Goal: Check status: Check status

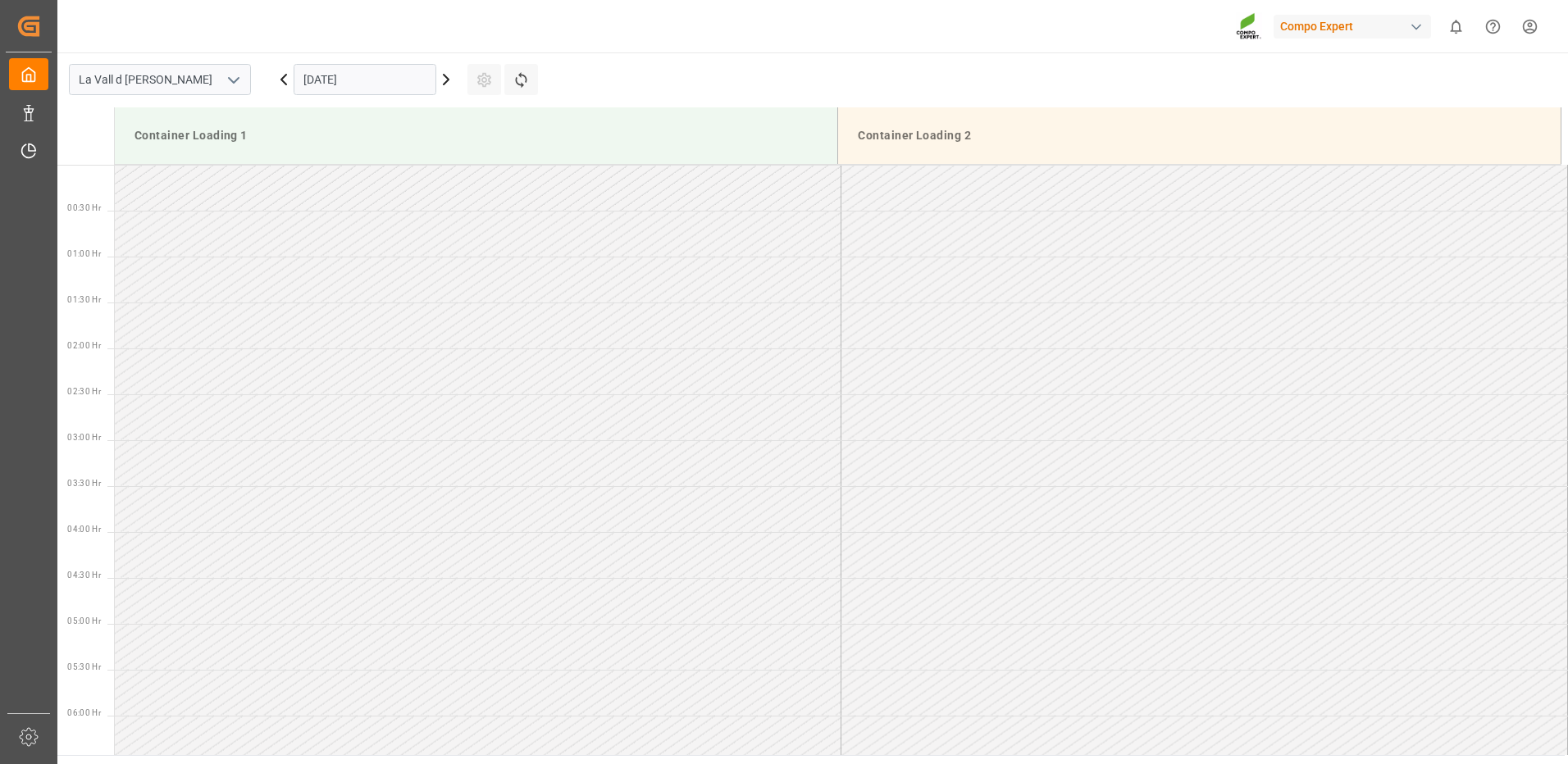
scroll to position [682, 0]
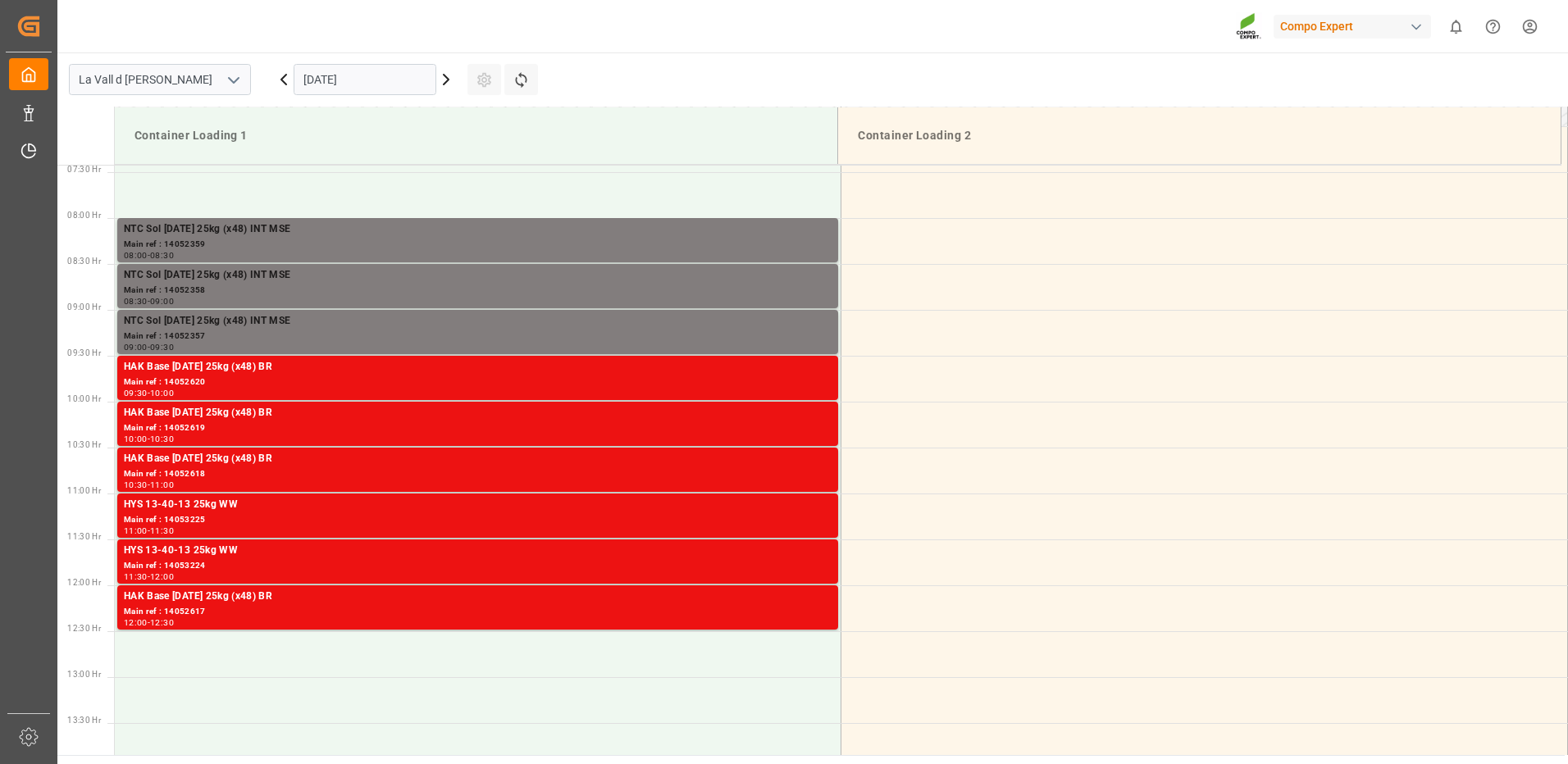
click at [376, 78] on input "29.10.2025" at bounding box center [365, 79] width 143 height 31
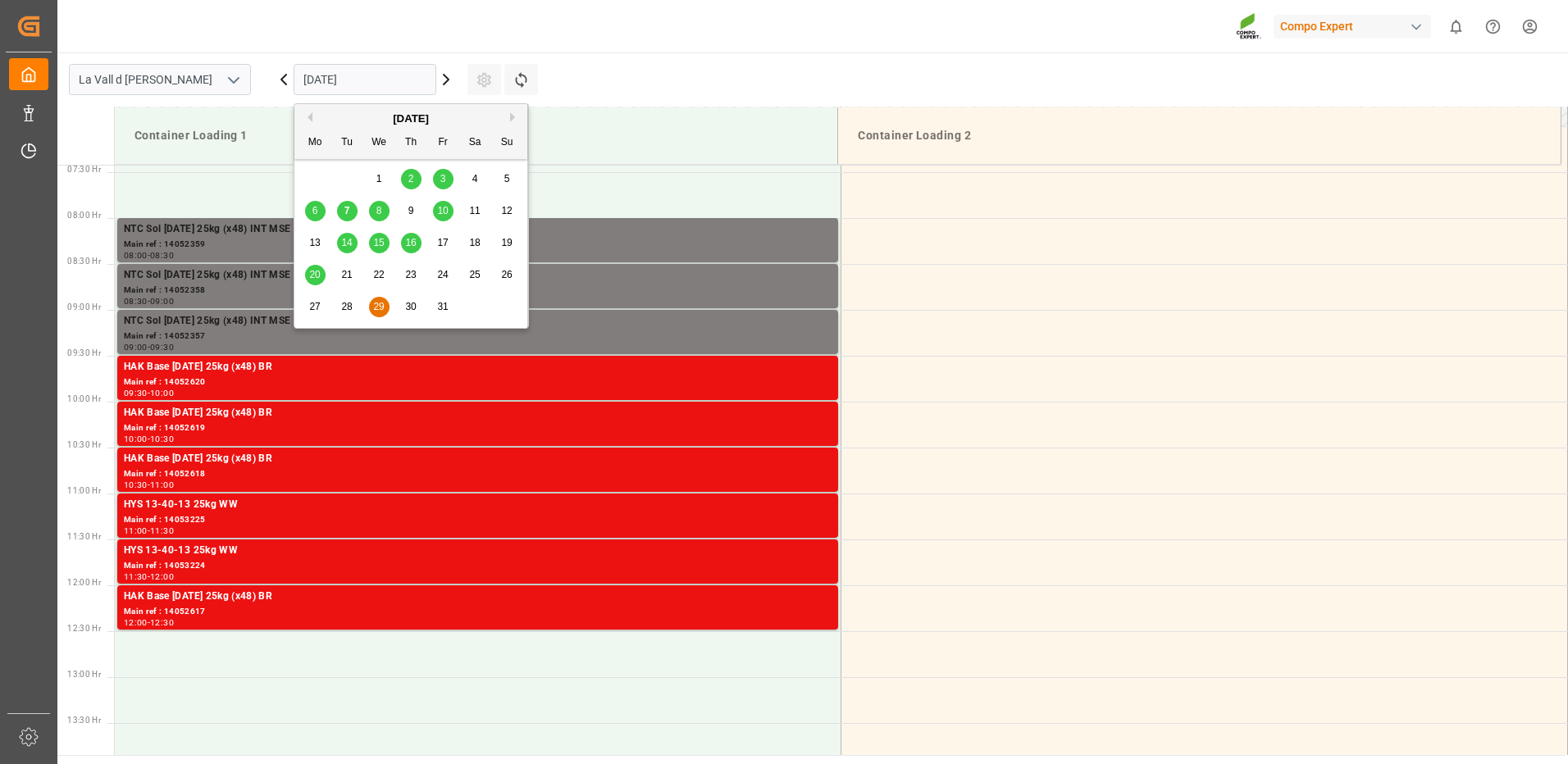
click at [345, 242] on span "14" at bounding box center [346, 243] width 10 height 11
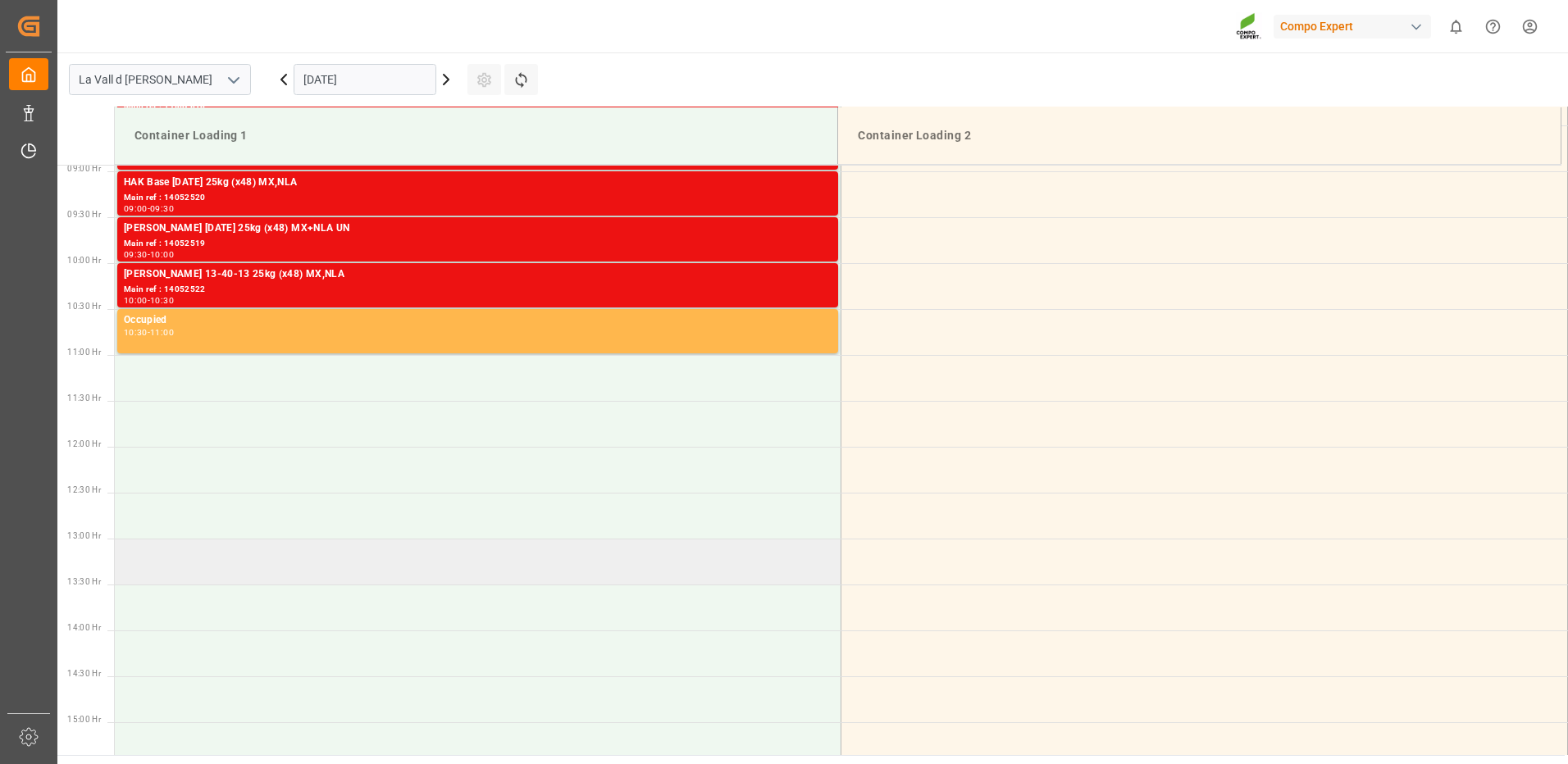
scroll to position [656, 0]
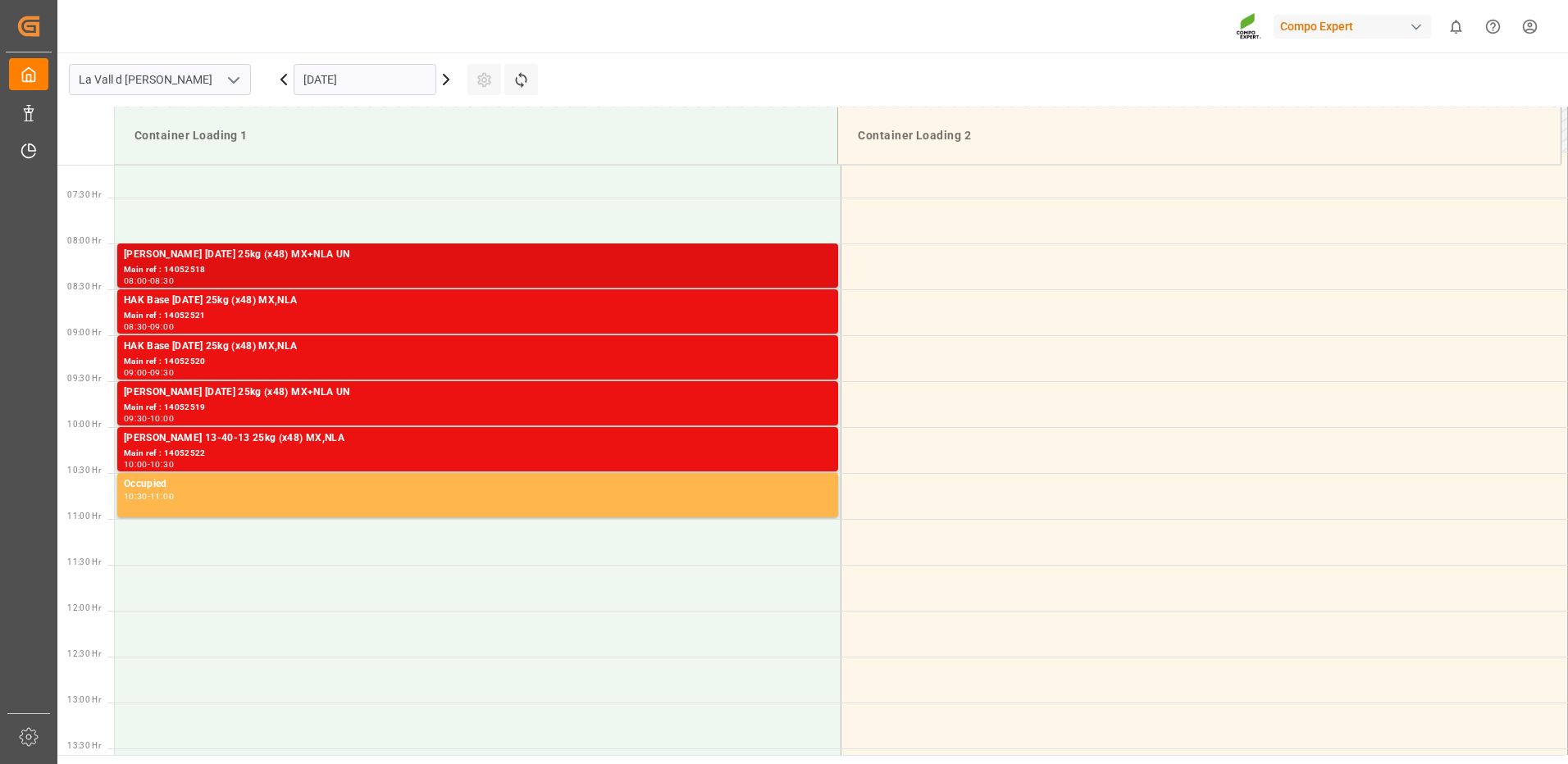
click at [729, 268] on div "Main ref : 14052518" at bounding box center [478, 270] width 707 height 14
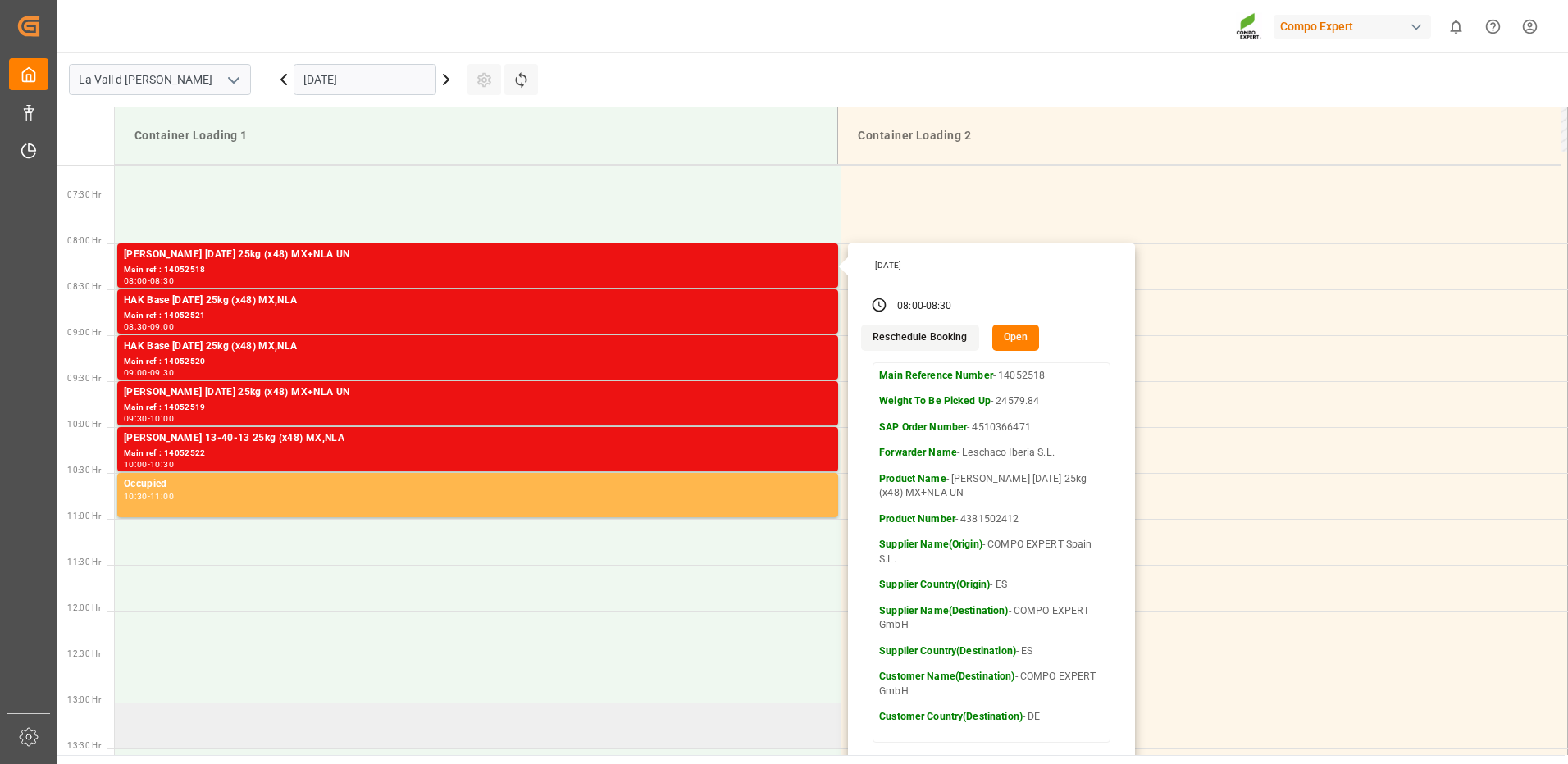
scroll to position [737, 0]
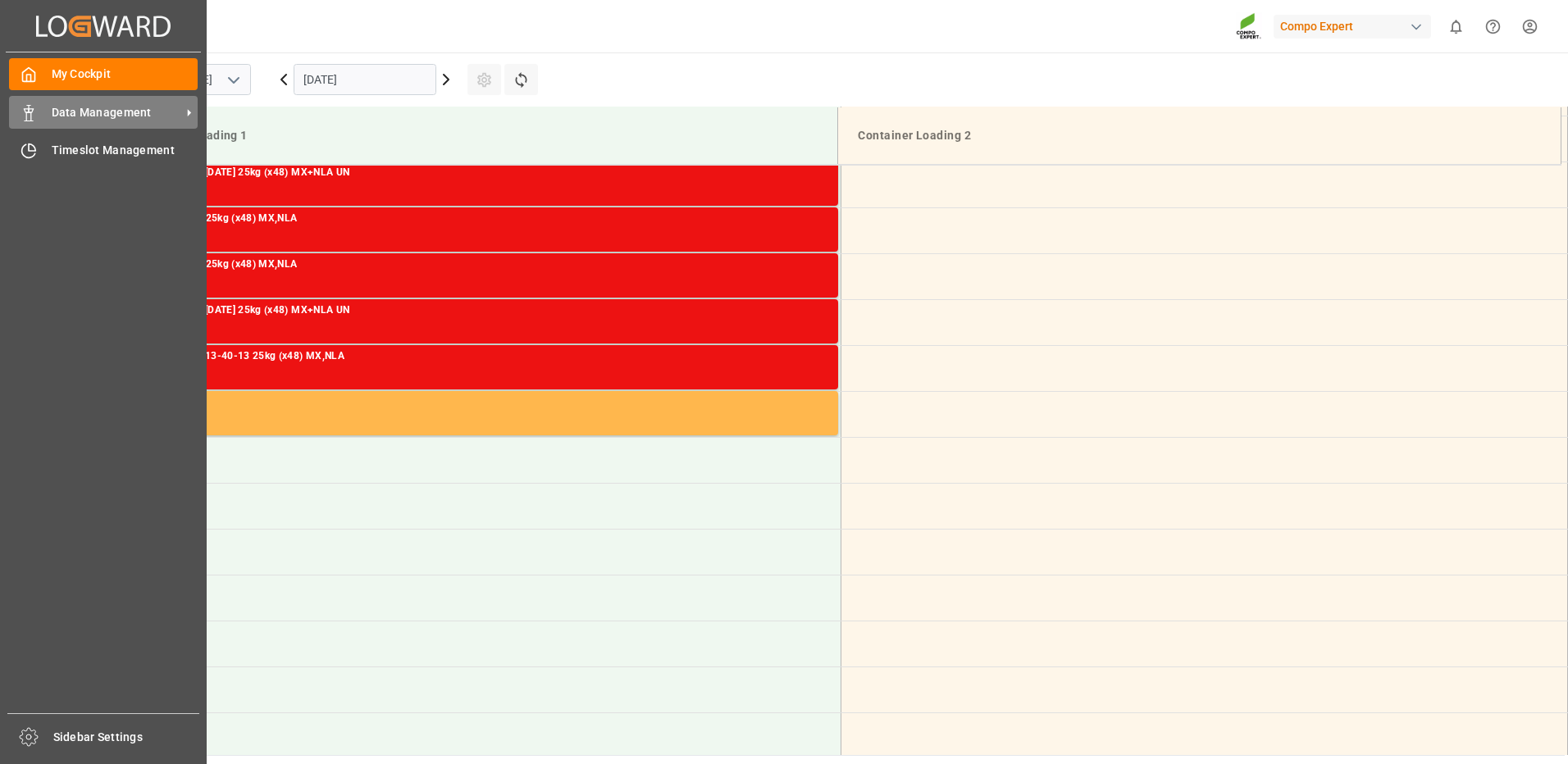
click at [32, 116] on icon at bounding box center [28, 113] width 16 height 16
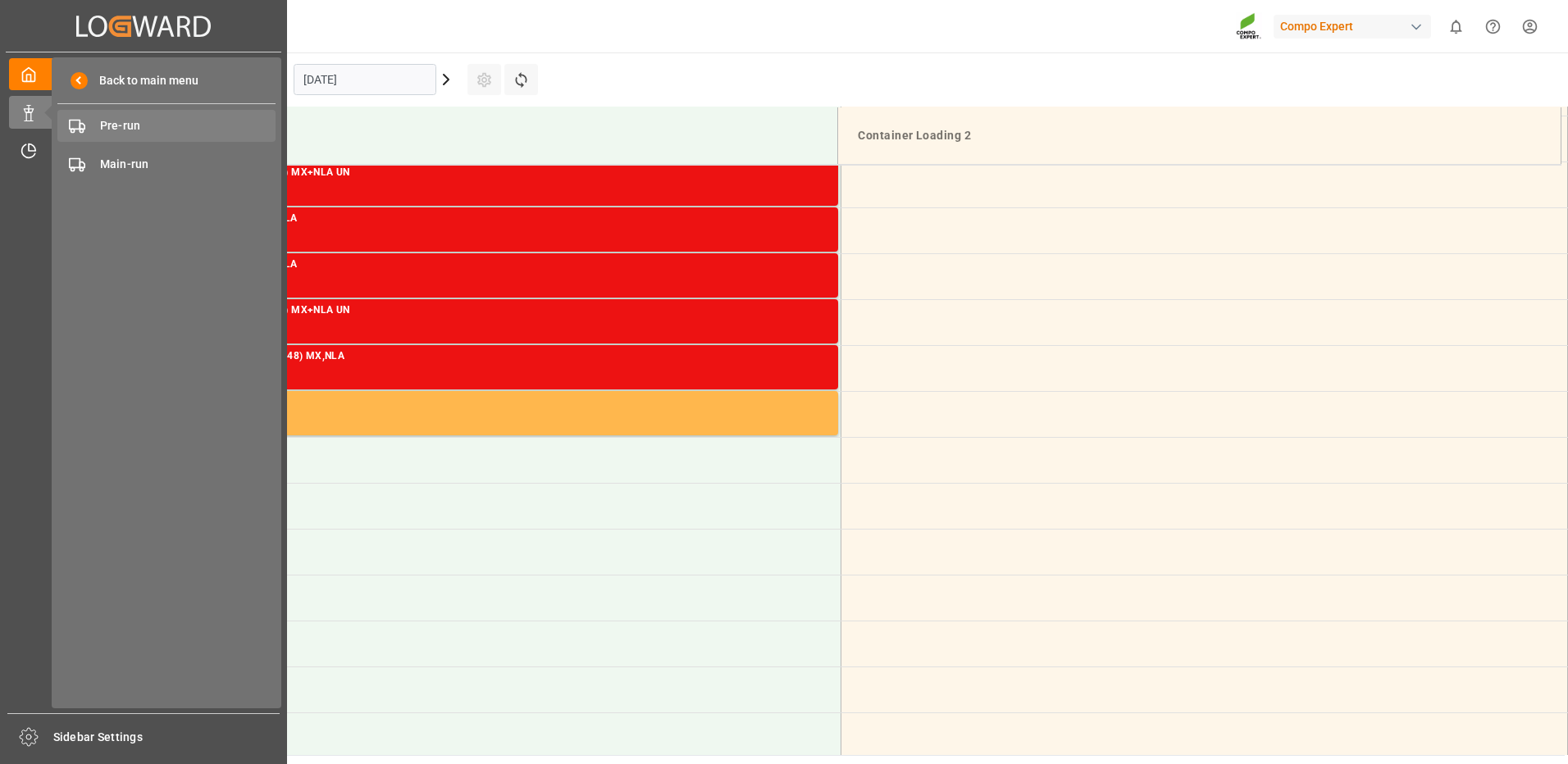
click at [137, 131] on span "Pre-run" at bounding box center [189, 126] width 176 height 17
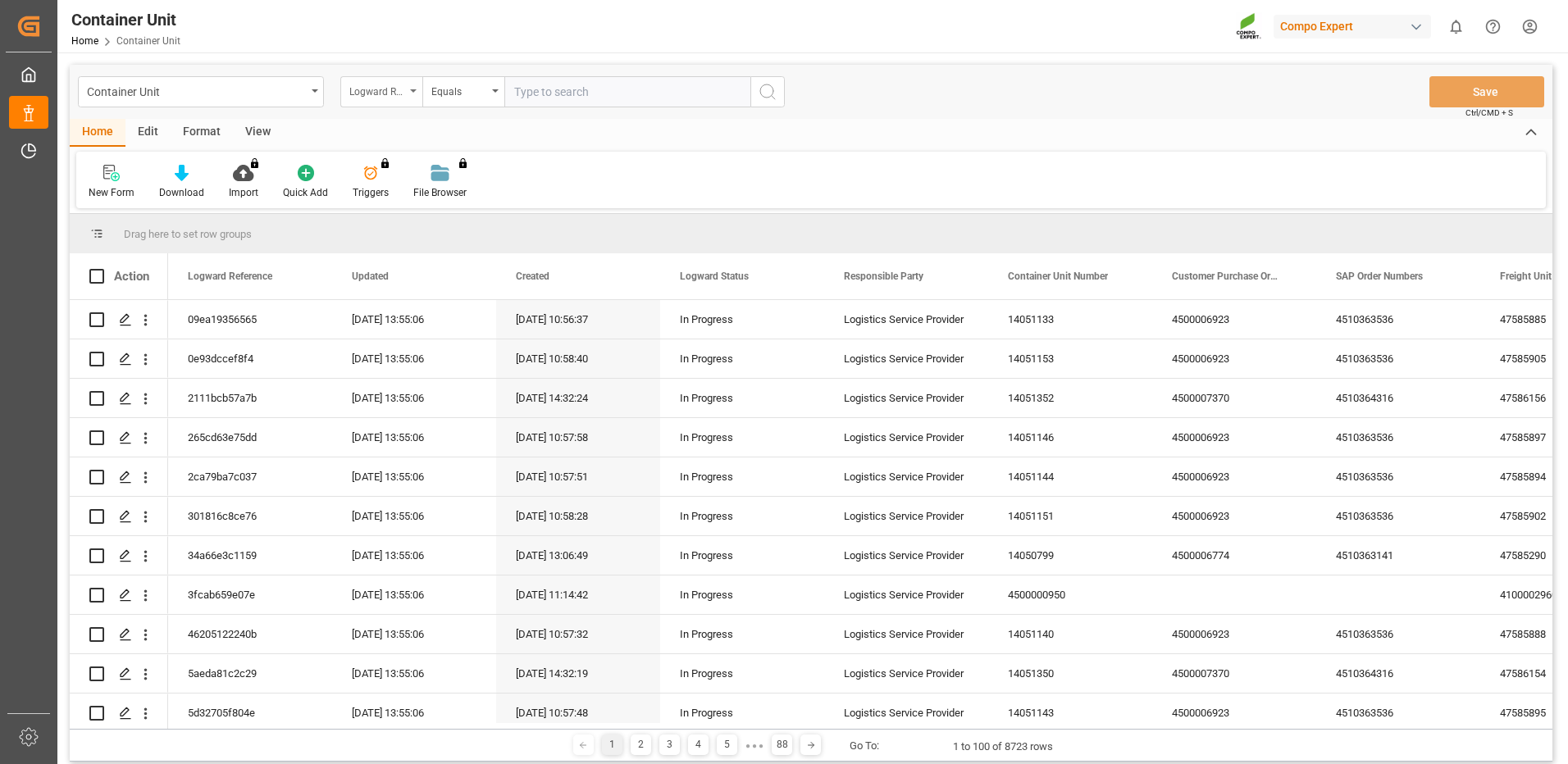
click at [374, 86] on div "Logward Reference" at bounding box center [376, 90] width 56 height 19
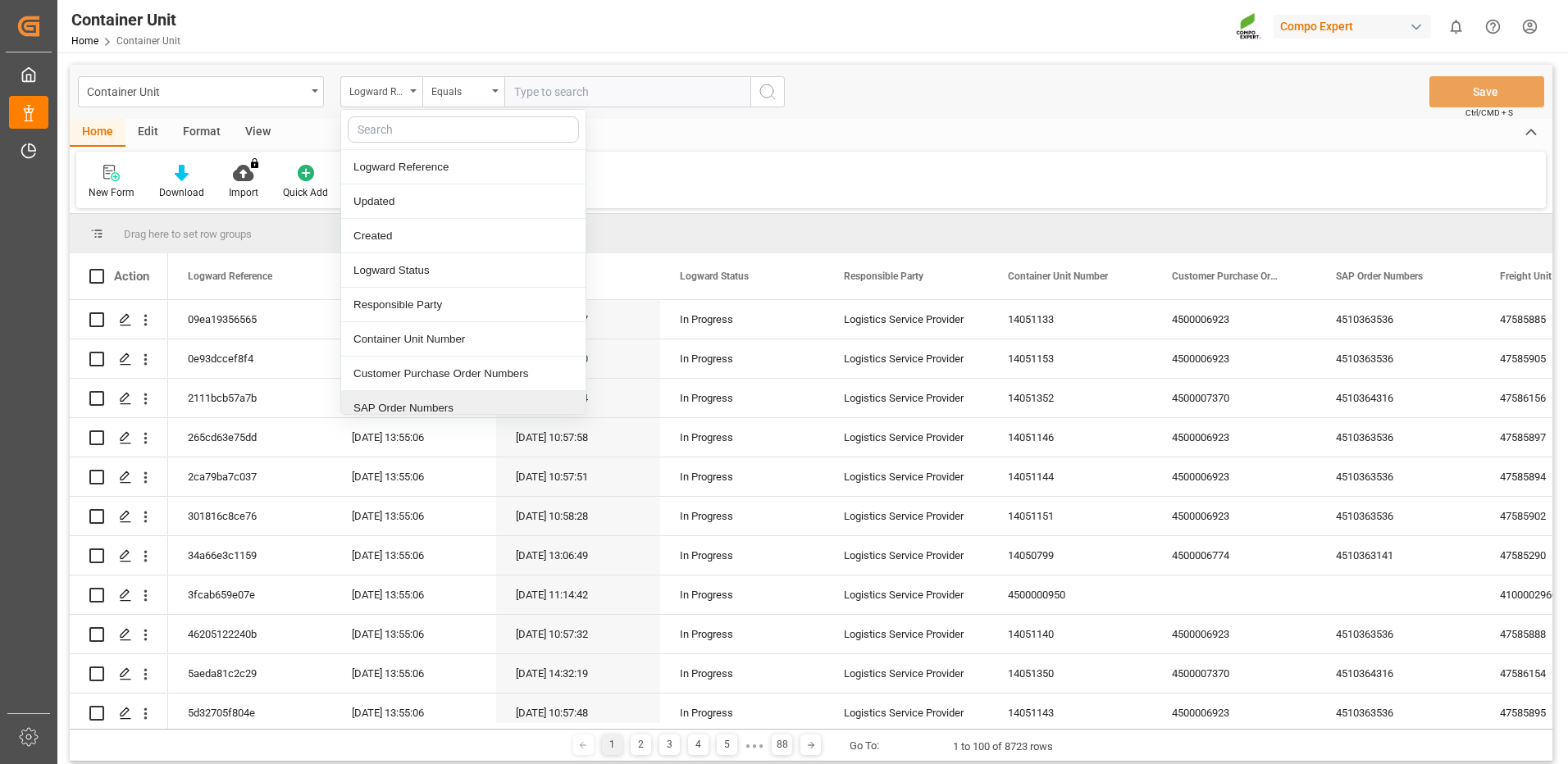
click at [409, 406] on div "SAP Order Numbers" at bounding box center [464, 409] width 245 height 34
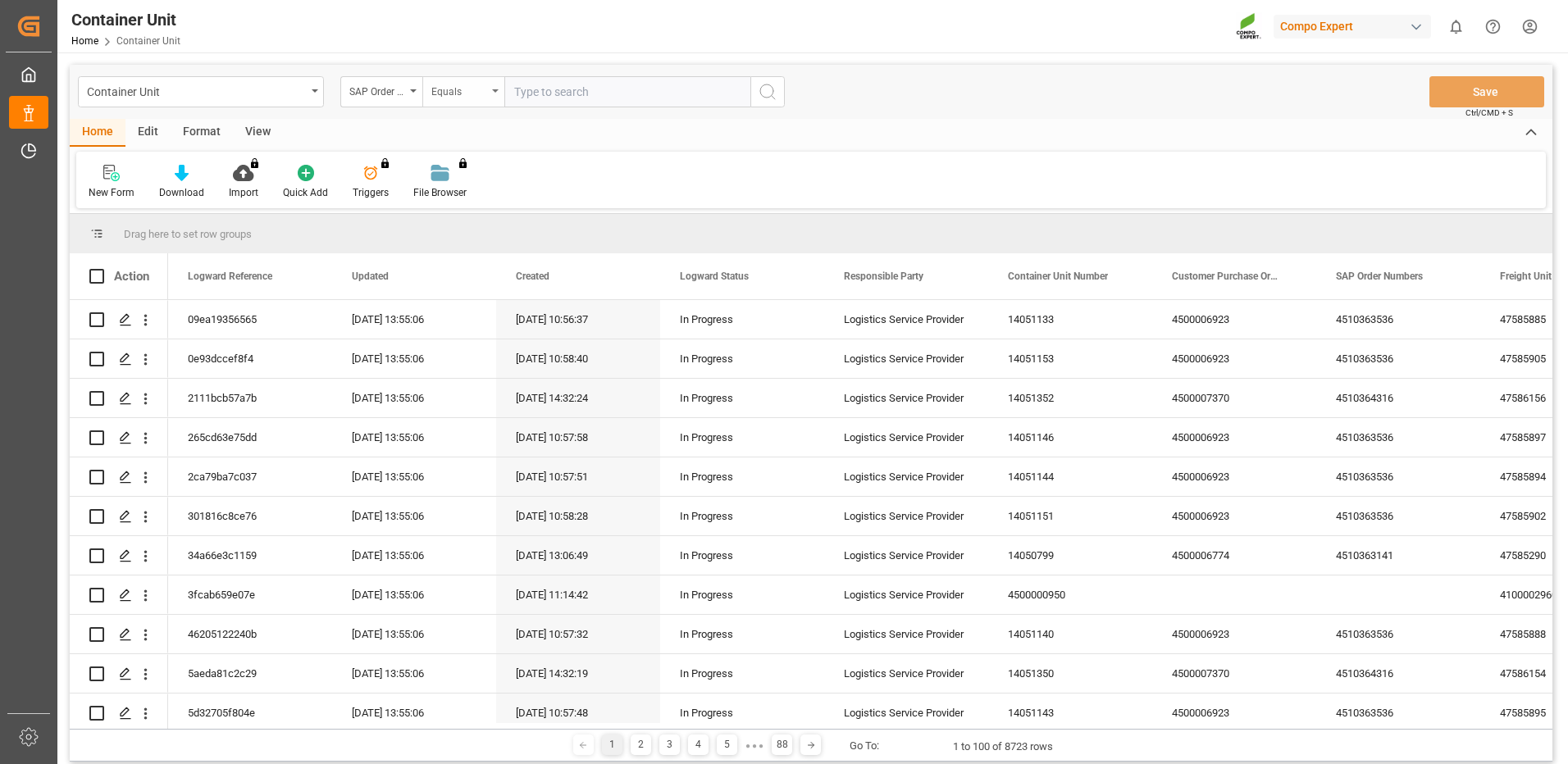
click at [465, 88] on div "Equals" at bounding box center [459, 90] width 56 height 19
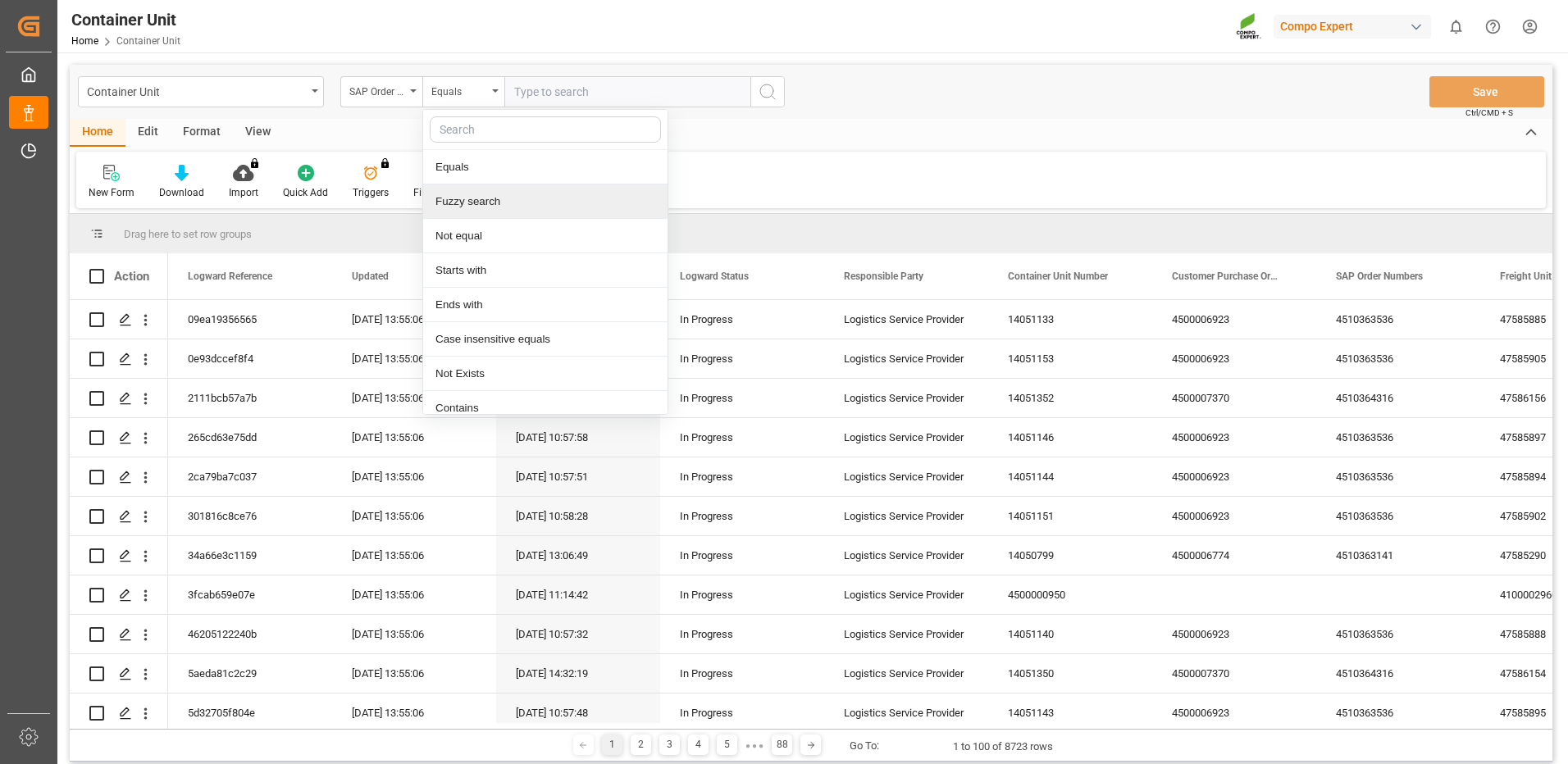
click at [489, 208] on div "Fuzzy search" at bounding box center [545, 202] width 245 height 34
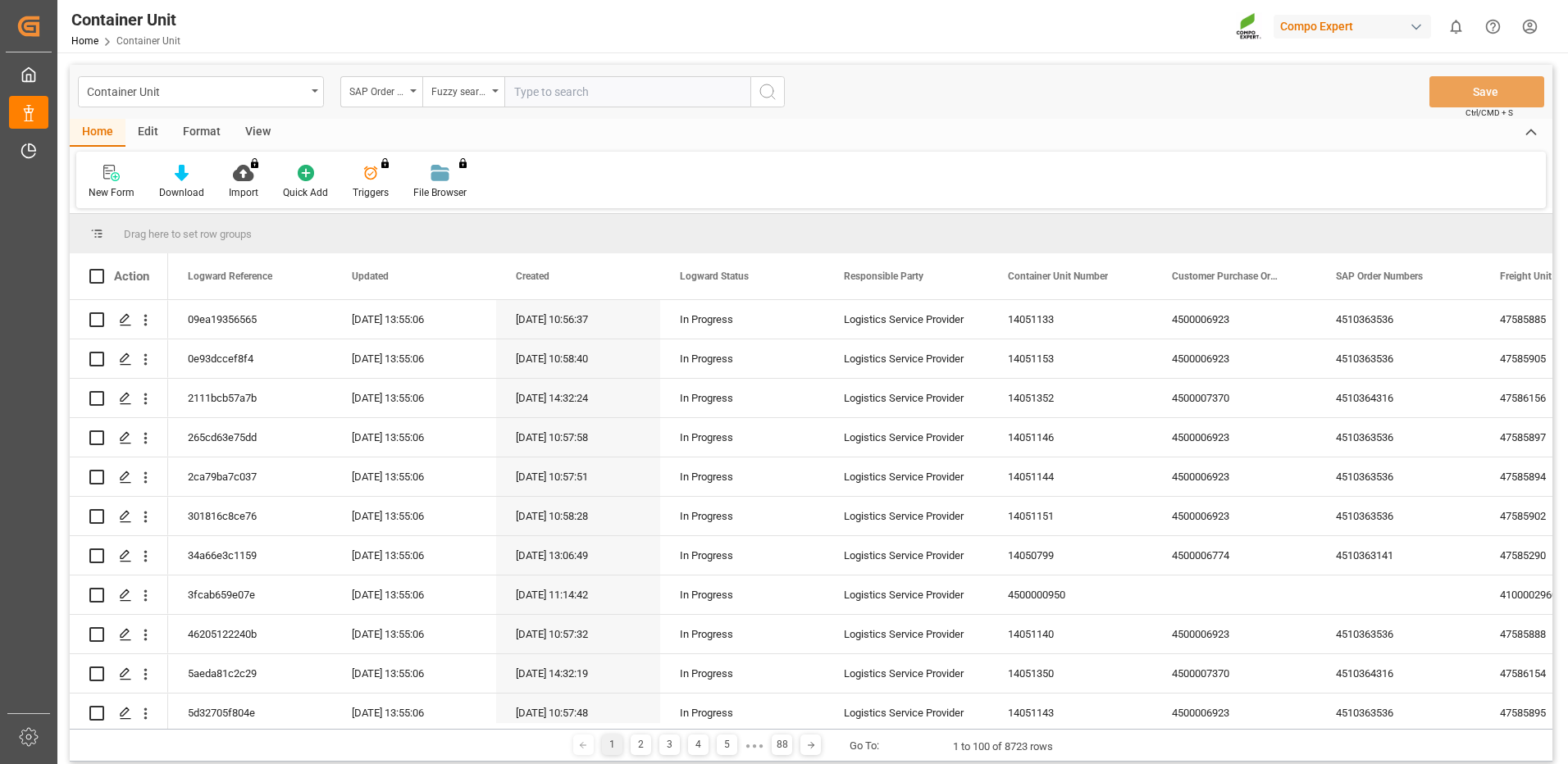
click at [592, 93] on input "text" at bounding box center [627, 91] width 246 height 31
paste input "4510365106"
type input "4510365106"
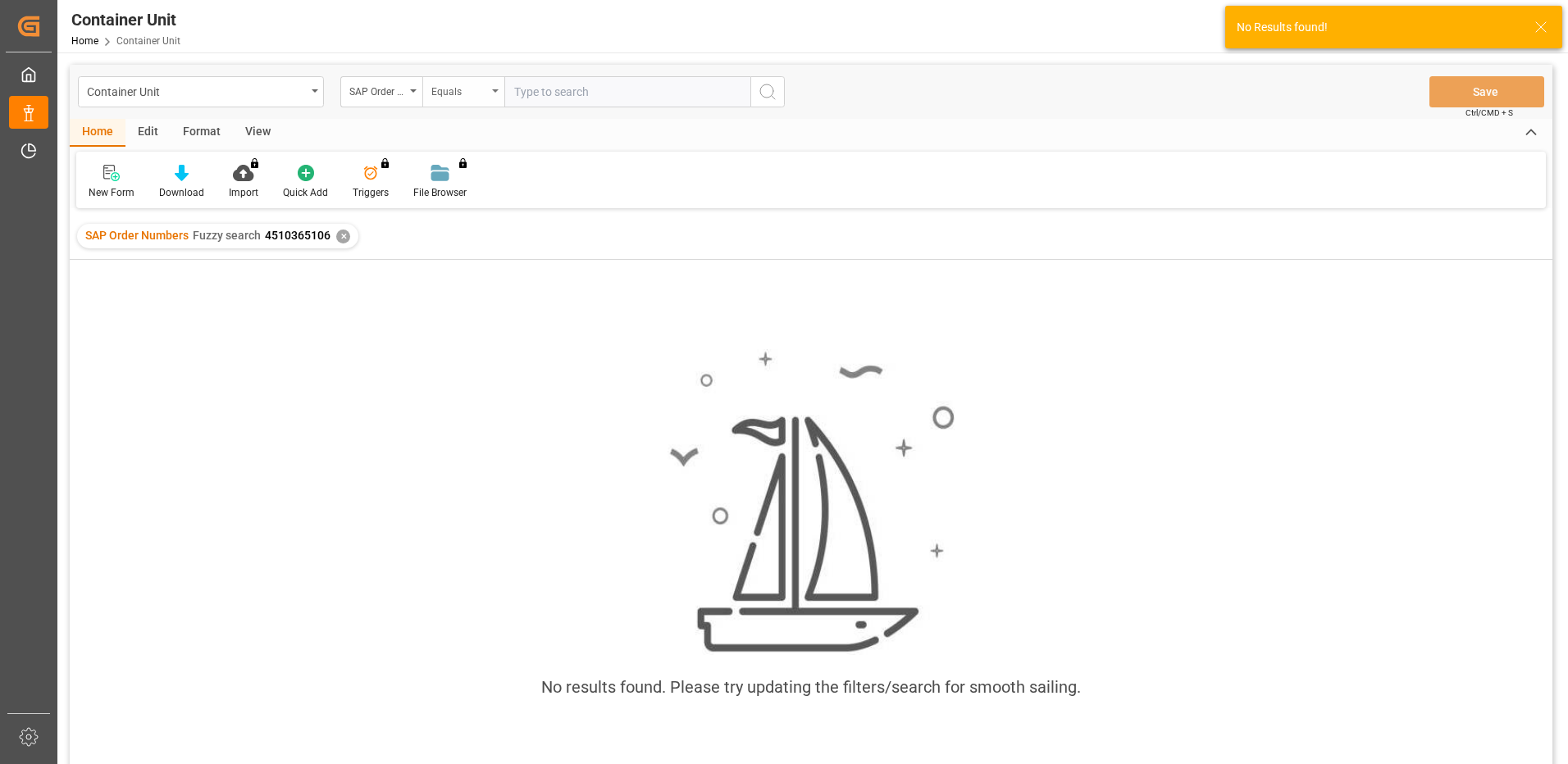
click at [447, 97] on div "Equals" at bounding box center [459, 90] width 56 height 19
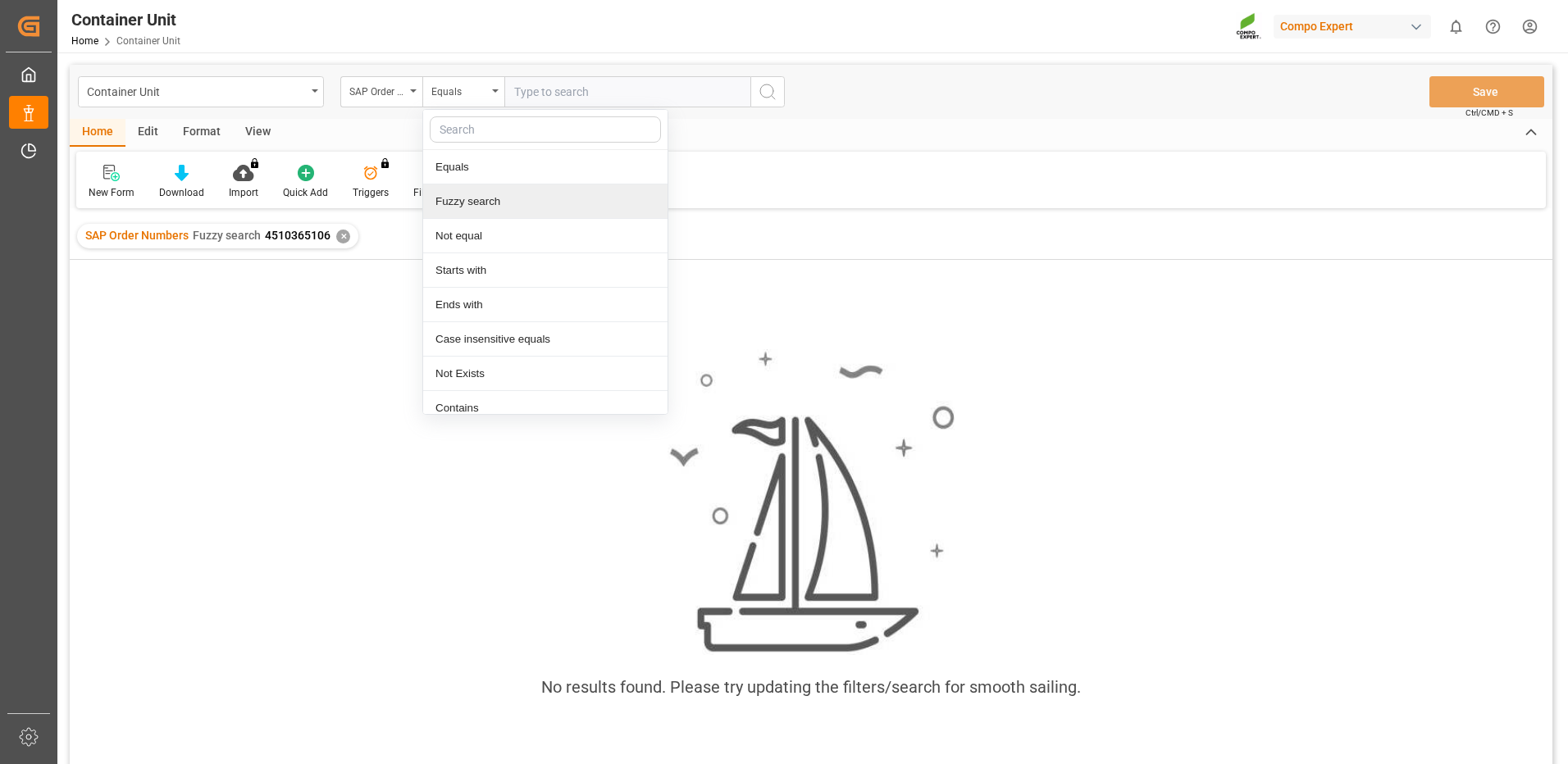
drag, startPoint x: 452, startPoint y: 202, endPoint x: 537, endPoint y: 136, distance: 107.6
click at [459, 198] on div "Fuzzy search" at bounding box center [545, 202] width 245 height 34
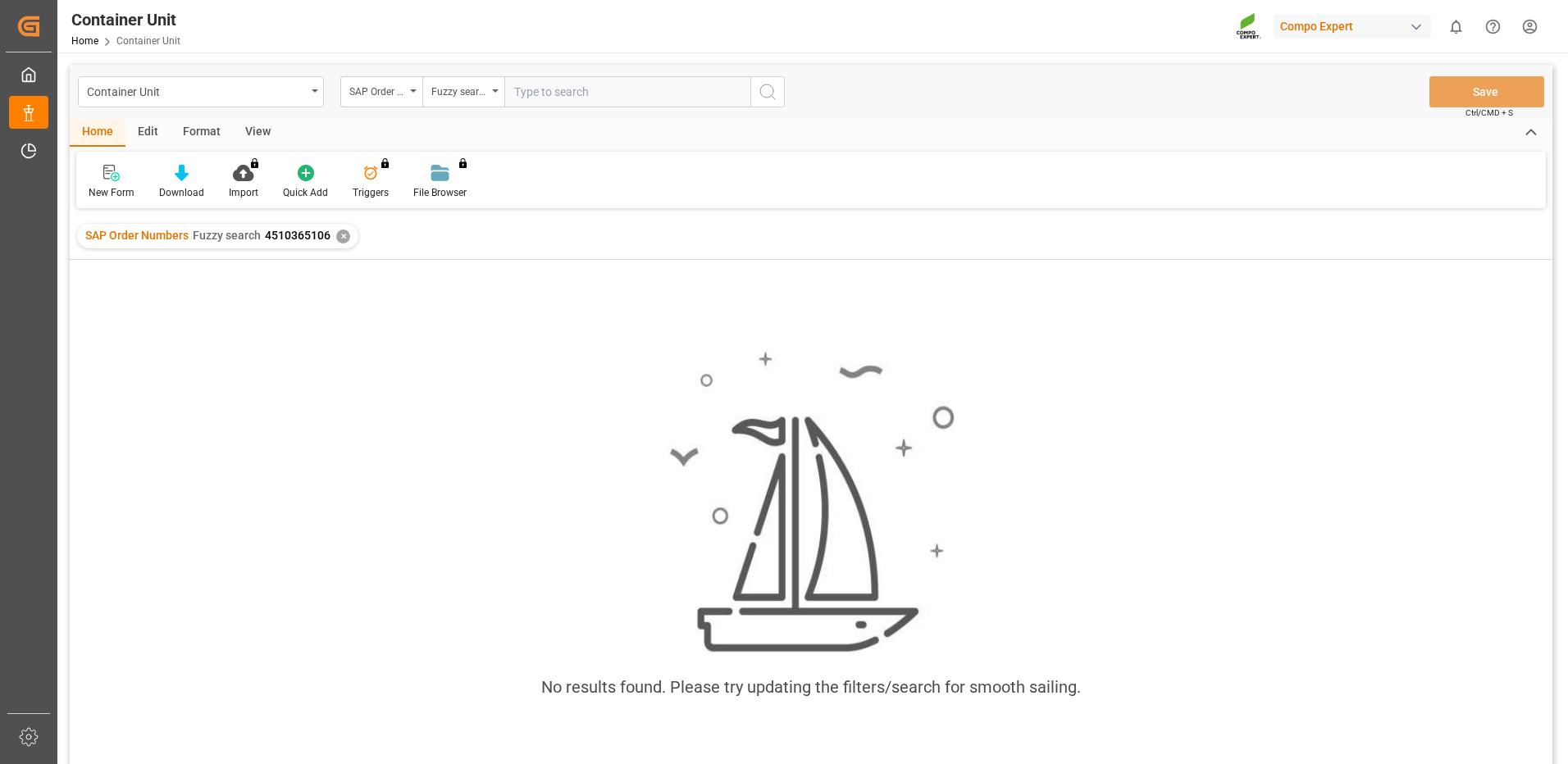
click at [559, 97] on input "text" at bounding box center [627, 91] width 246 height 31
paste input "4510365106"
type input "4510365106"
click at [771, 95] on icon "search button" at bounding box center [767, 91] width 20 height 20
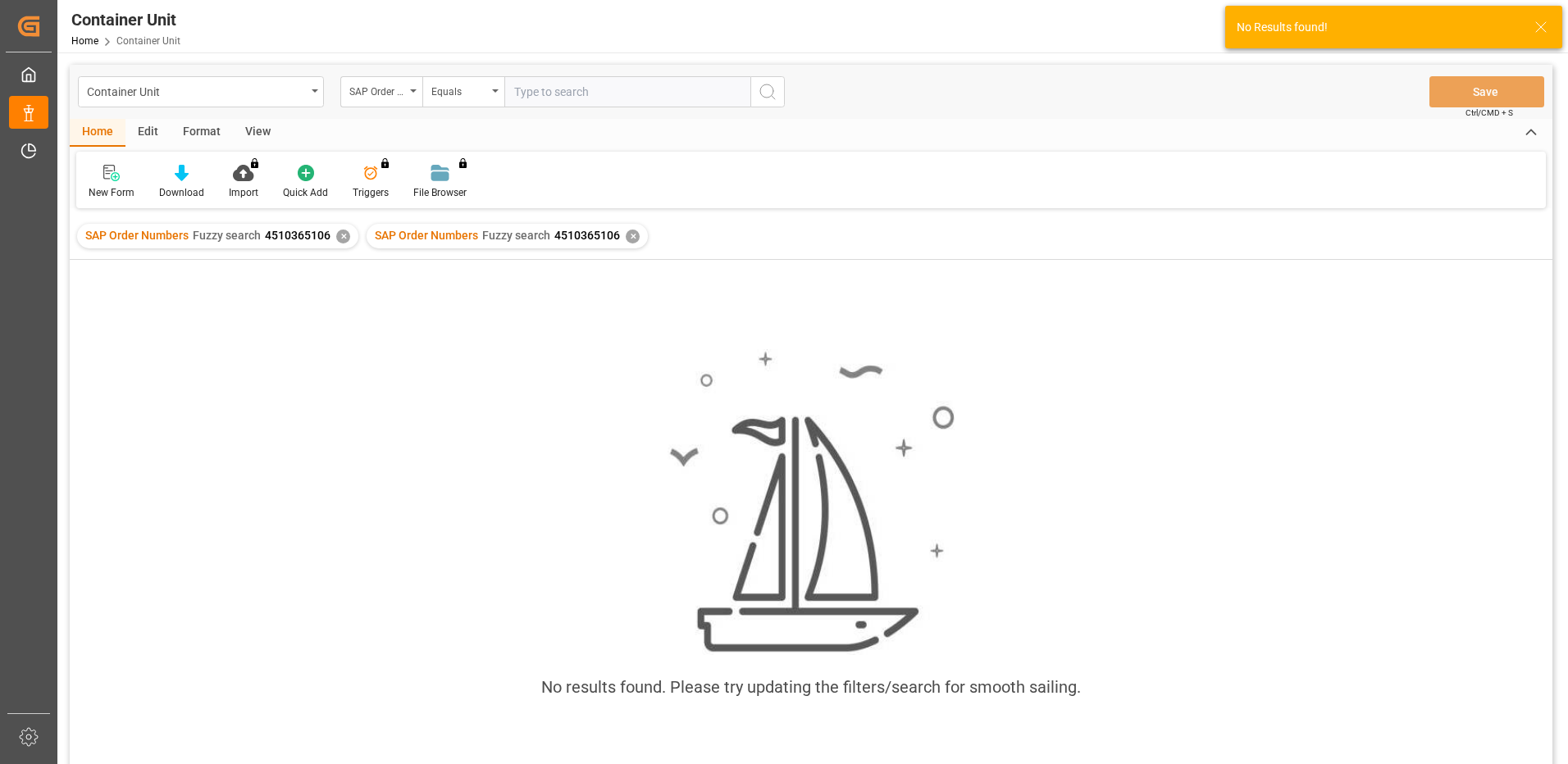
click at [628, 240] on div "✕" at bounding box center [632, 236] width 14 height 14
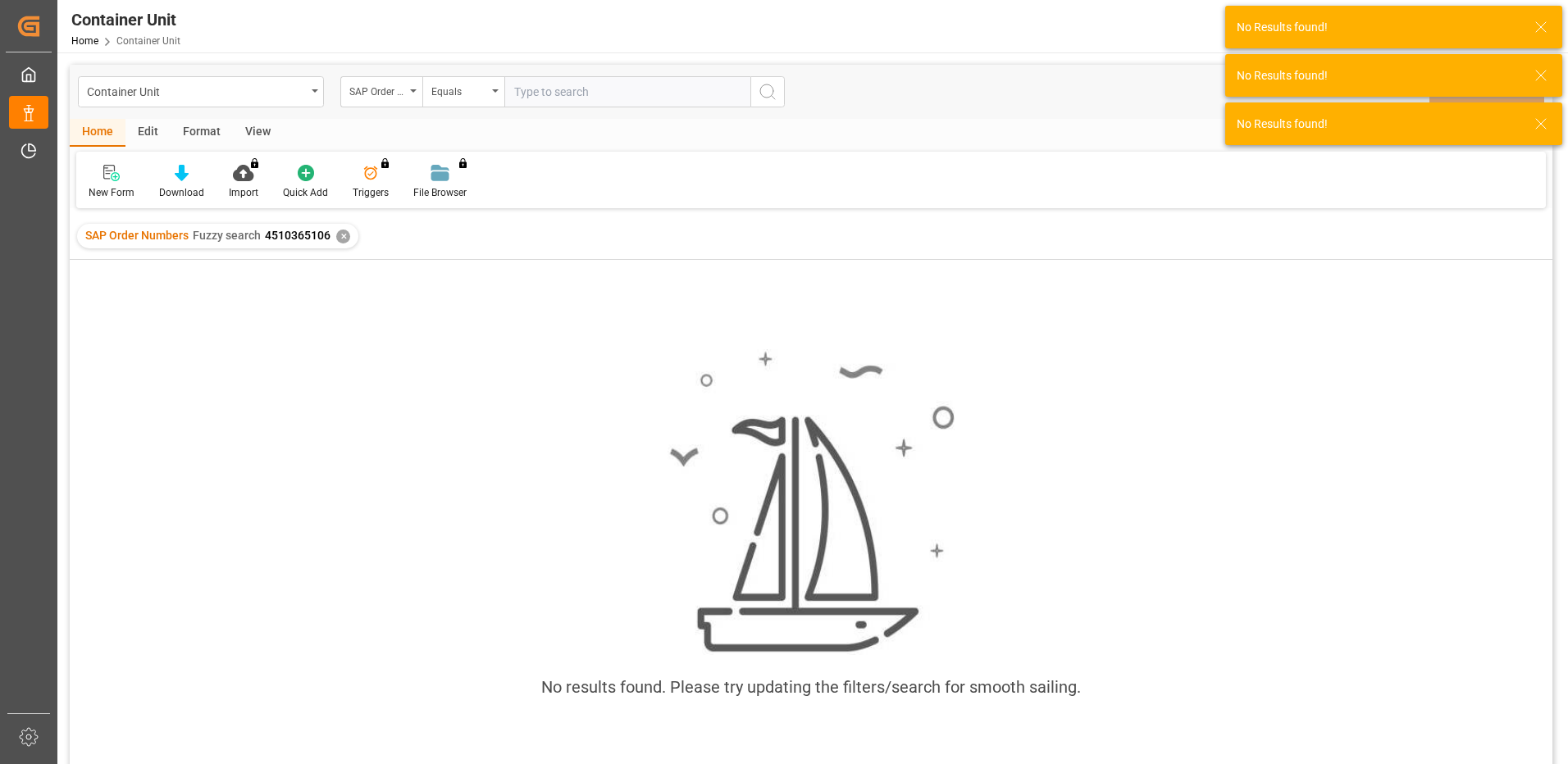
click at [346, 242] on div "SAP Order Numbers Fuzzy search 4510365106 ✕" at bounding box center [217, 236] width 282 height 25
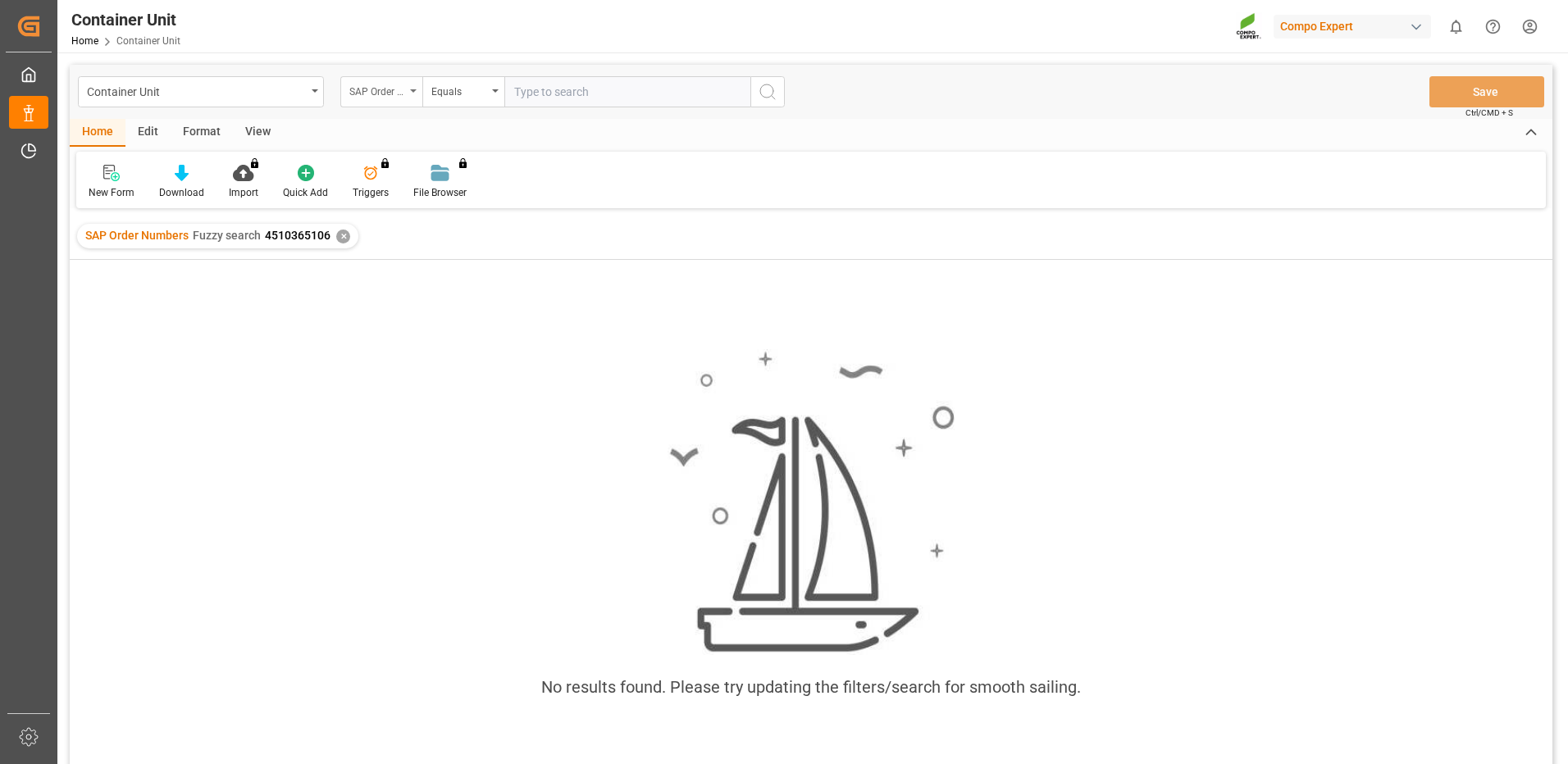
click at [362, 82] on div "SAP Order Numbers" at bounding box center [376, 90] width 56 height 19
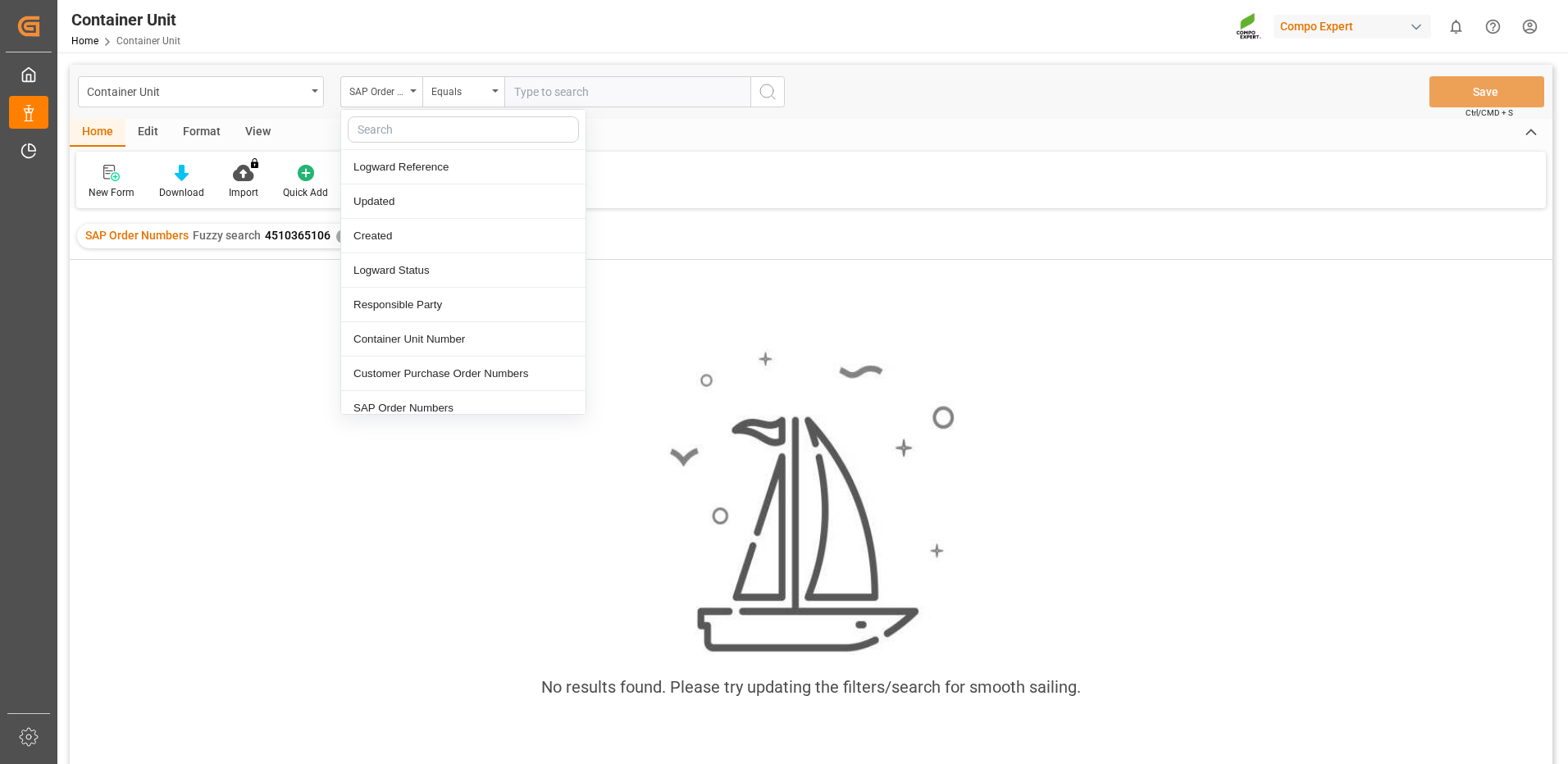
click at [94, 402] on div "No results found. Please try updating the filters/search for smooth sailing." at bounding box center [811, 533] width 1483 height 392
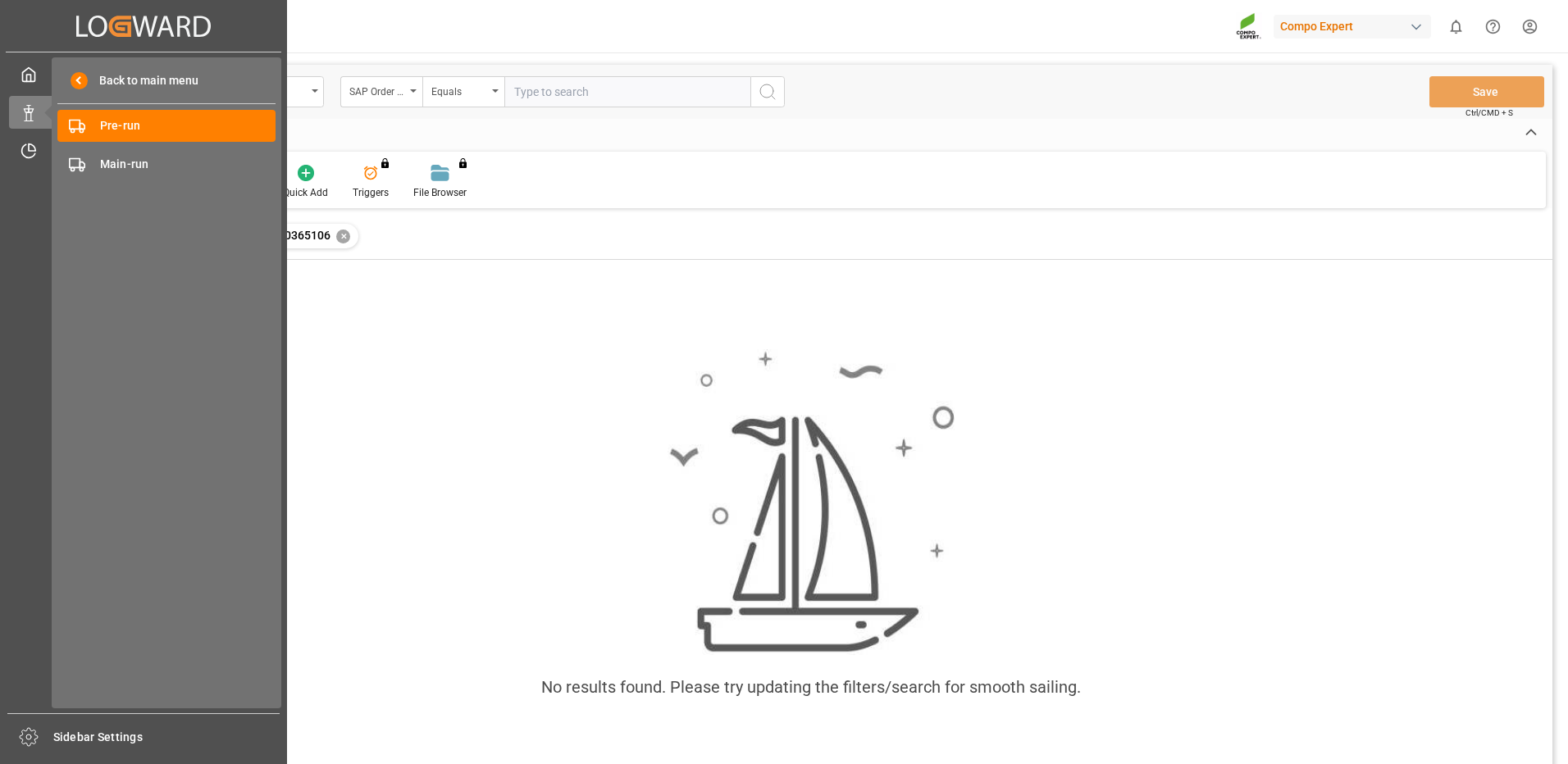
click at [0, 112] on html "Created by potrace 1.15, written by Peter Selinger 2001-2017 Created by potrace…" at bounding box center [784, 382] width 1568 height 764
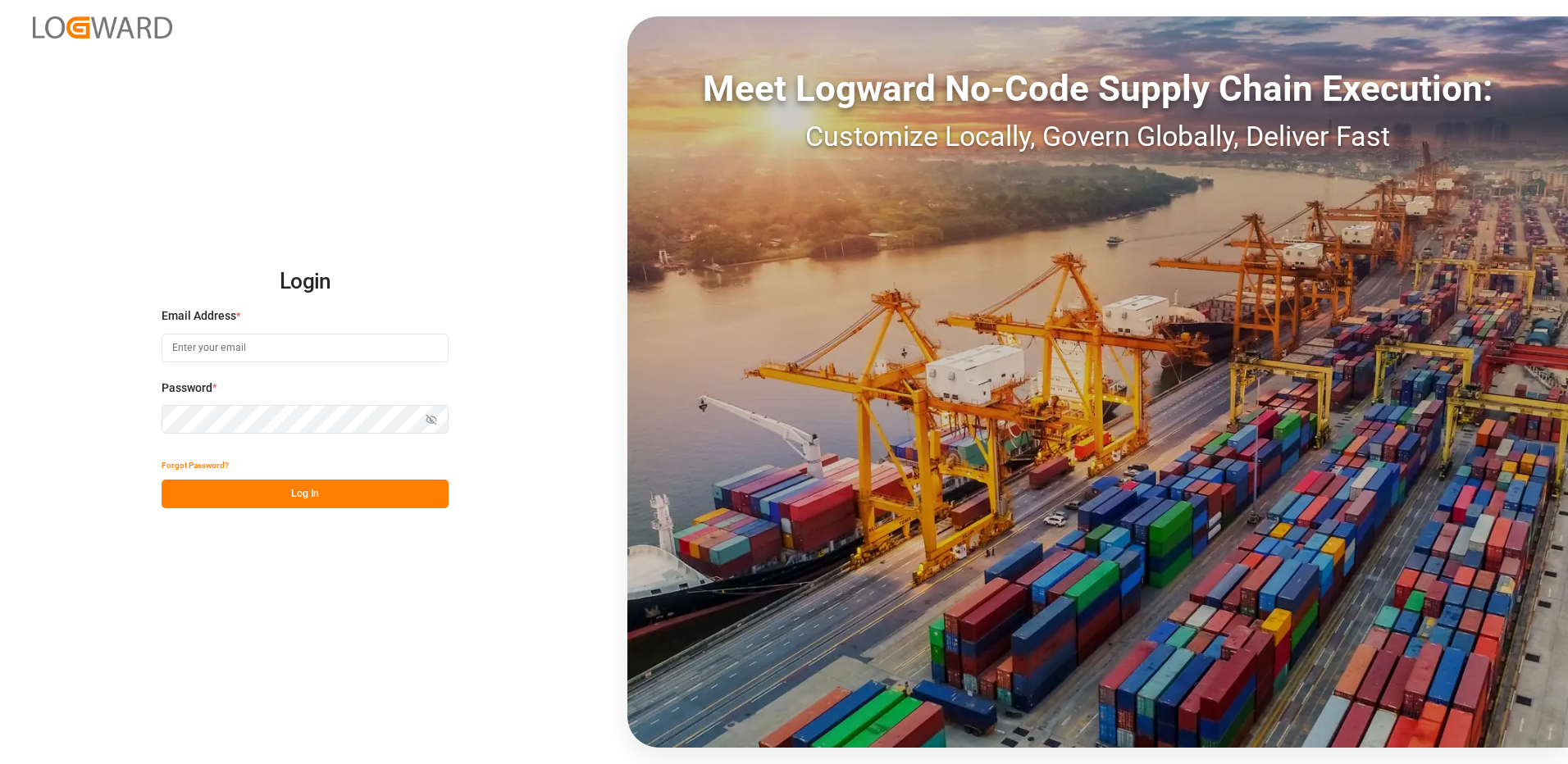
type input "[EMAIL_ADDRESS][DOMAIN_NAME]"
click at [275, 501] on button "Log In" at bounding box center [304, 494] width 287 height 28
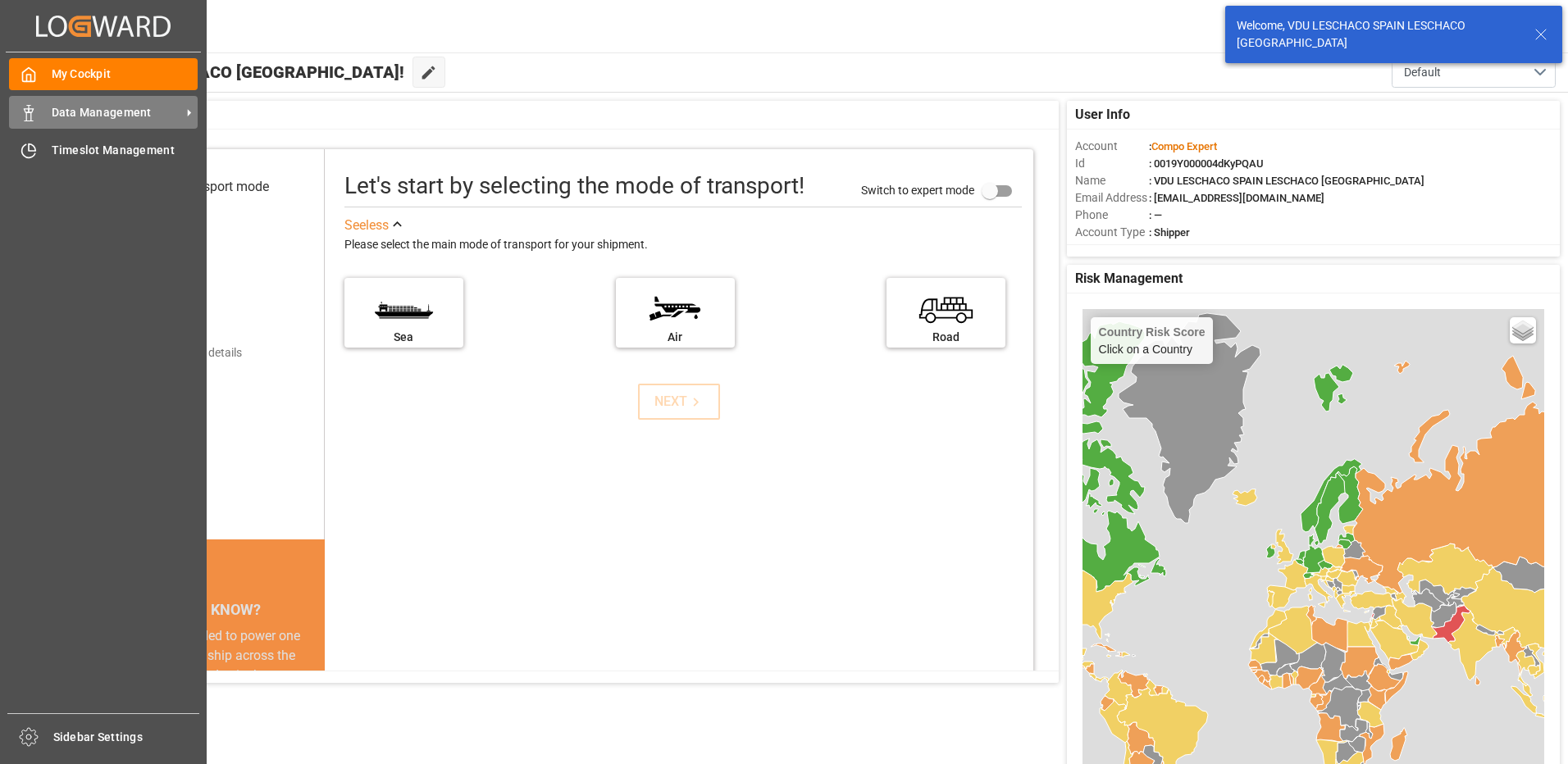
click at [37, 115] on div "Data Management Data Management" at bounding box center [103, 112] width 189 height 32
click at [46, 116] on div "Data Management Data Management" at bounding box center [103, 112] width 189 height 32
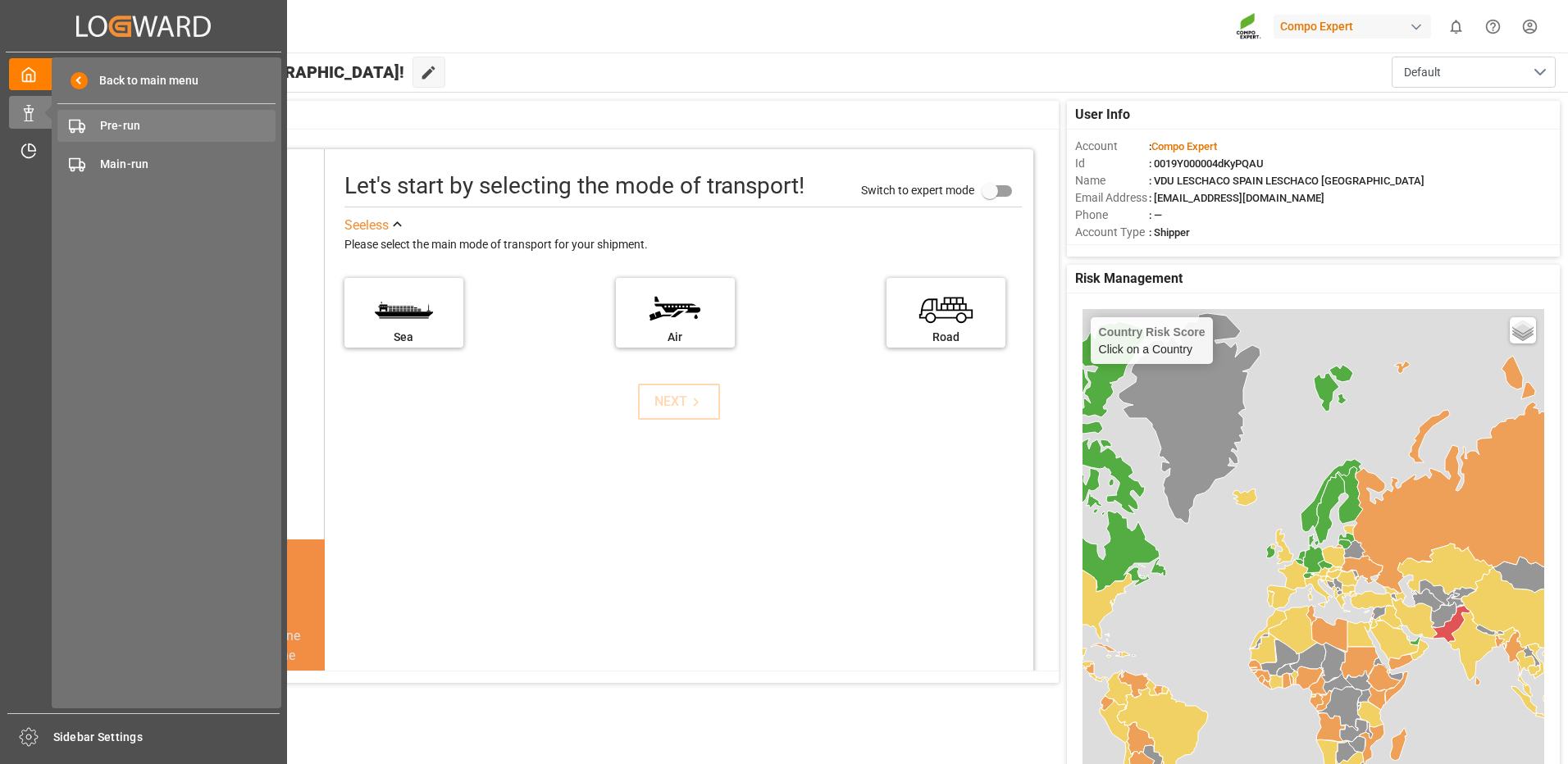
click at [109, 121] on span "Pre-run" at bounding box center [189, 126] width 176 height 17
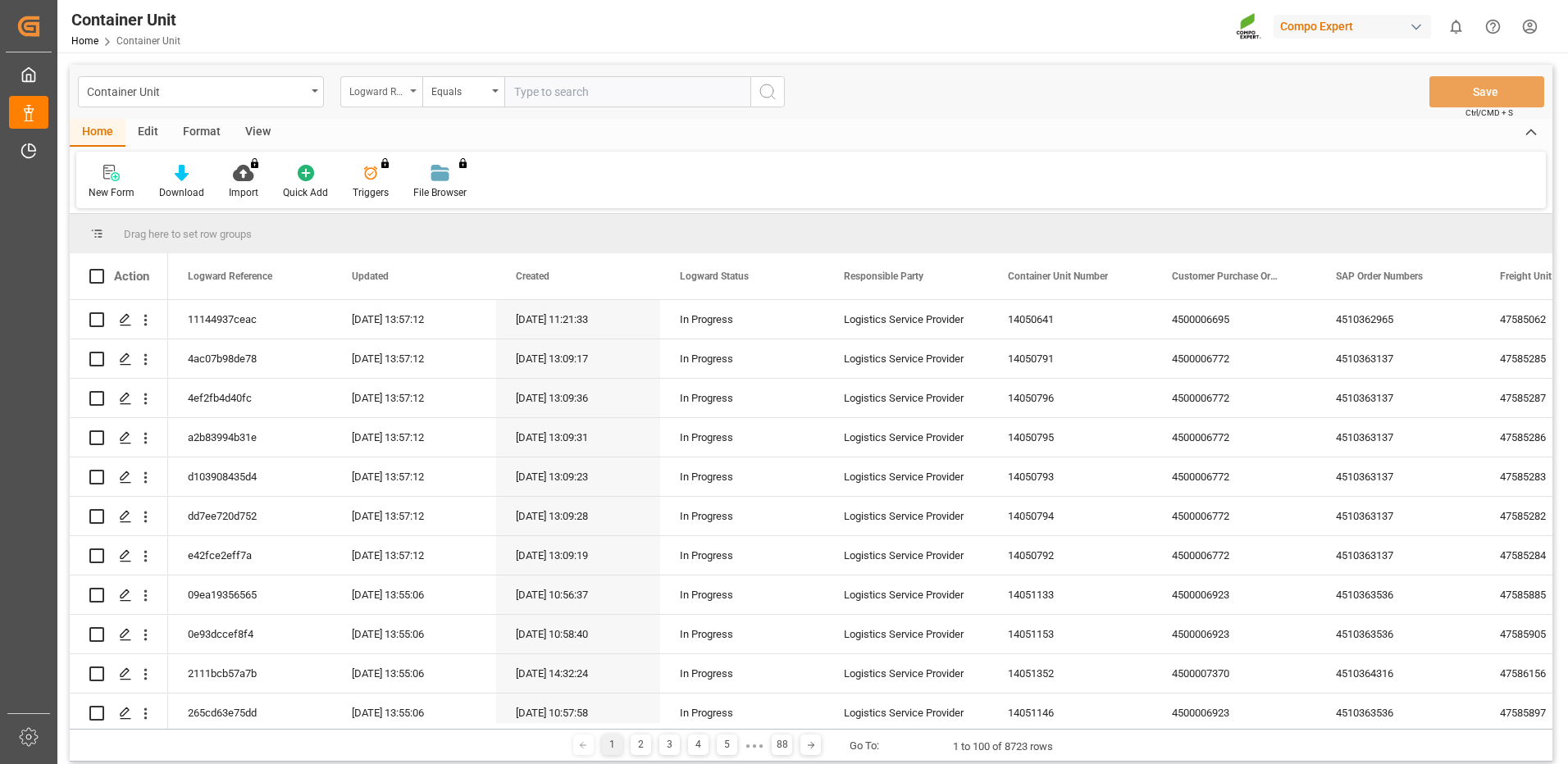
click at [369, 94] on div "Logward Reference" at bounding box center [376, 90] width 56 height 19
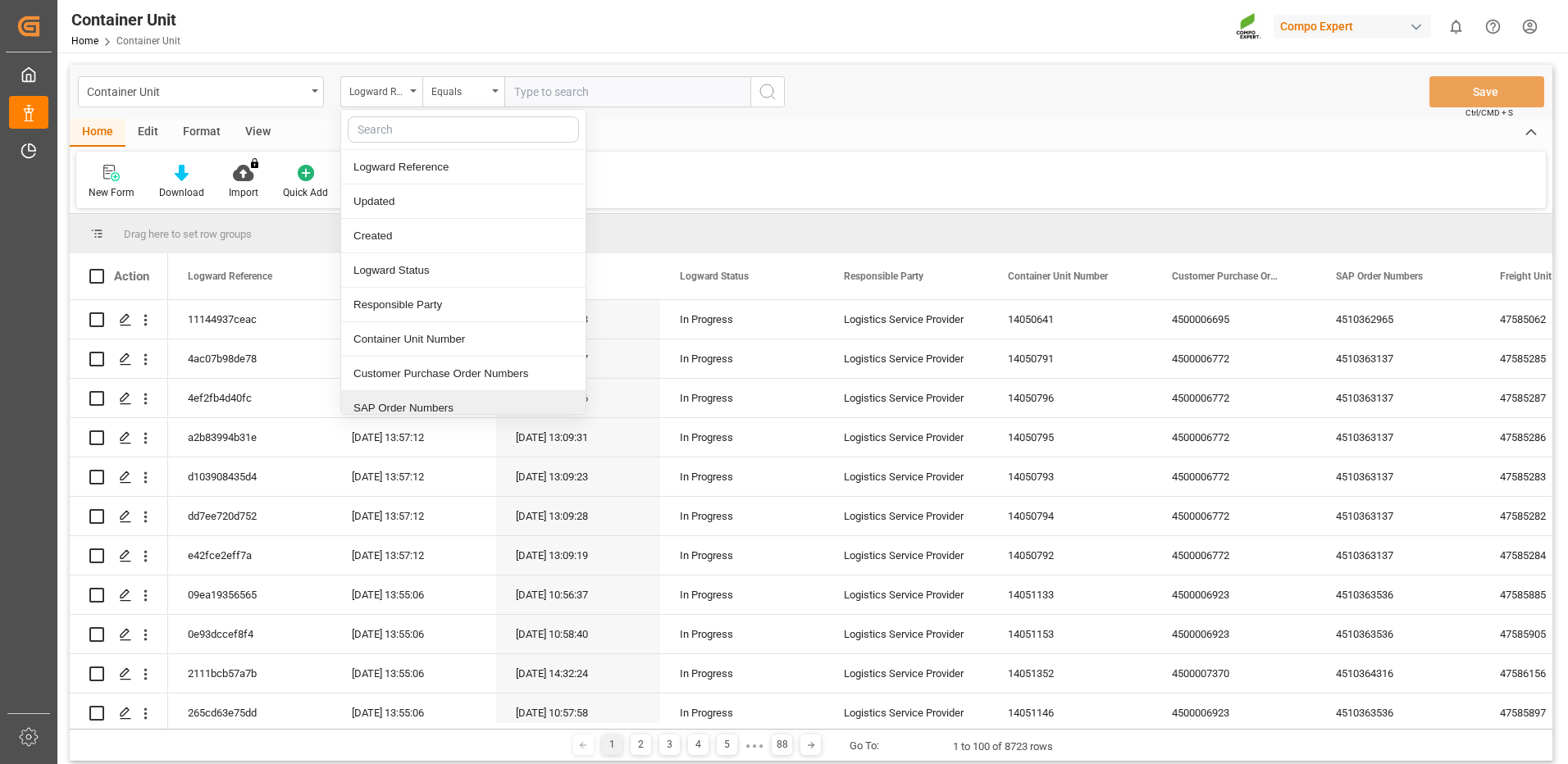
click at [399, 404] on div "SAP Order Numbers" at bounding box center [464, 409] width 245 height 34
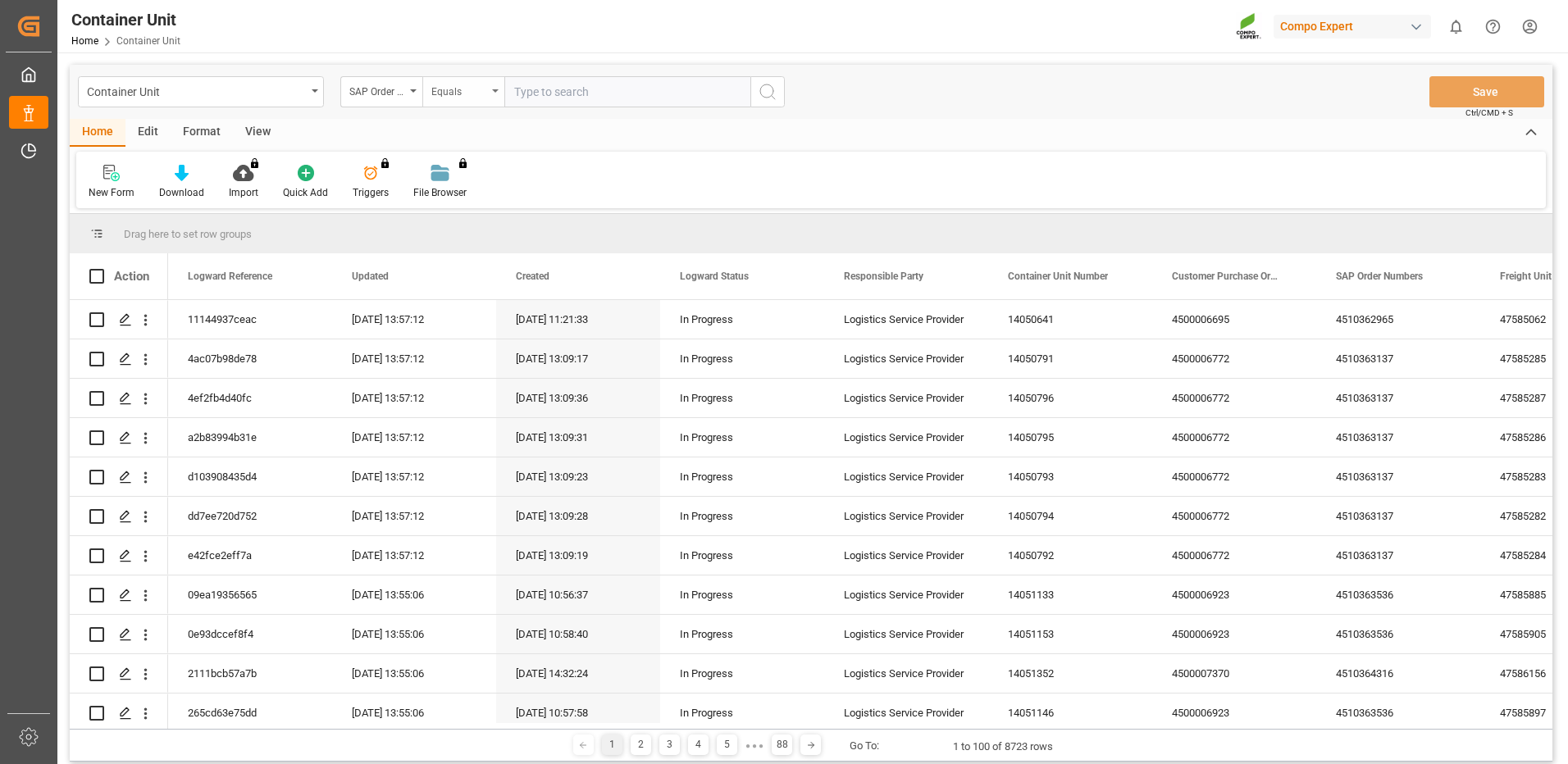
click at [489, 96] on div "Equals" at bounding box center [463, 91] width 82 height 31
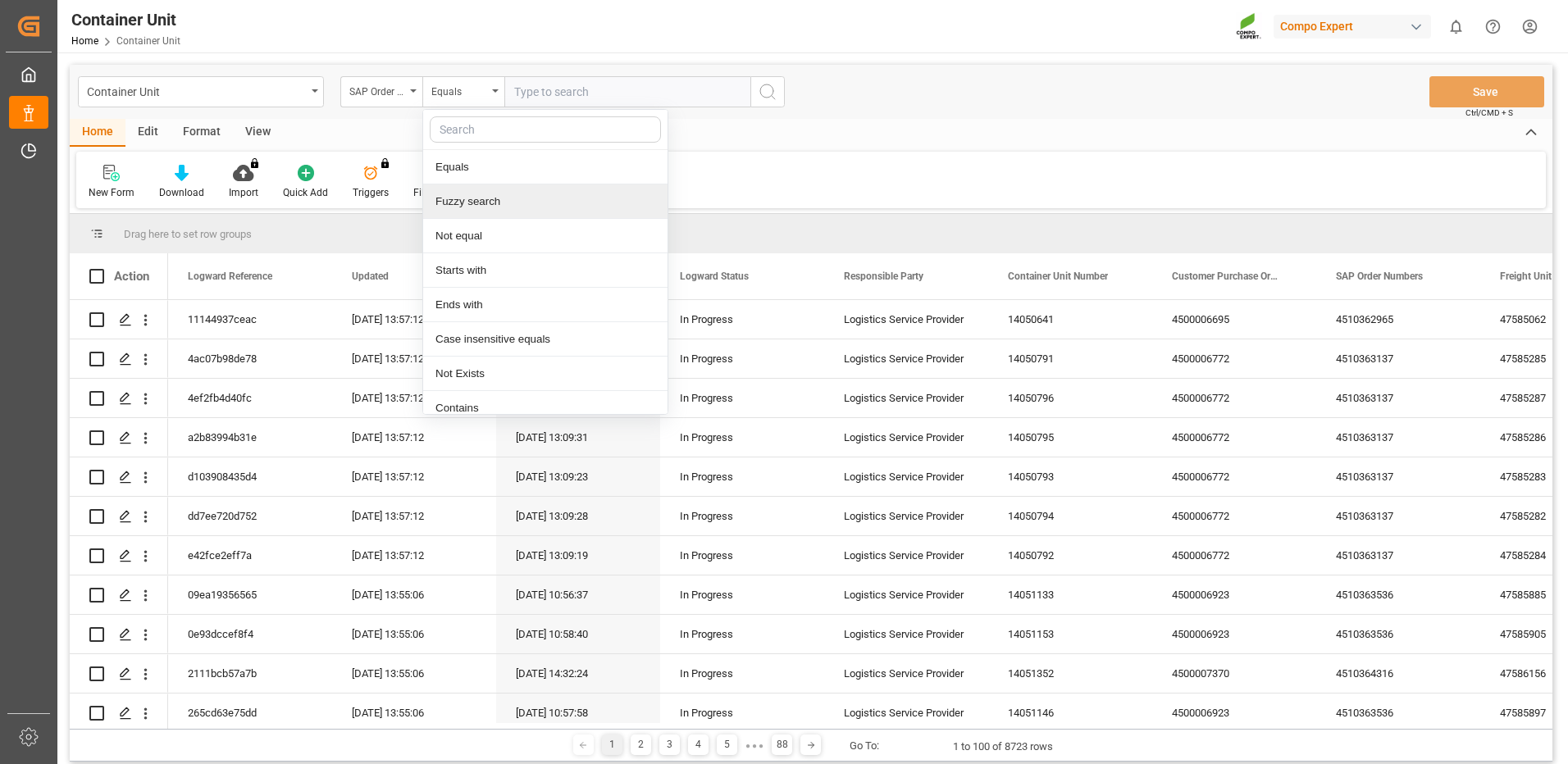
click at [470, 204] on div "Fuzzy search" at bounding box center [545, 202] width 245 height 34
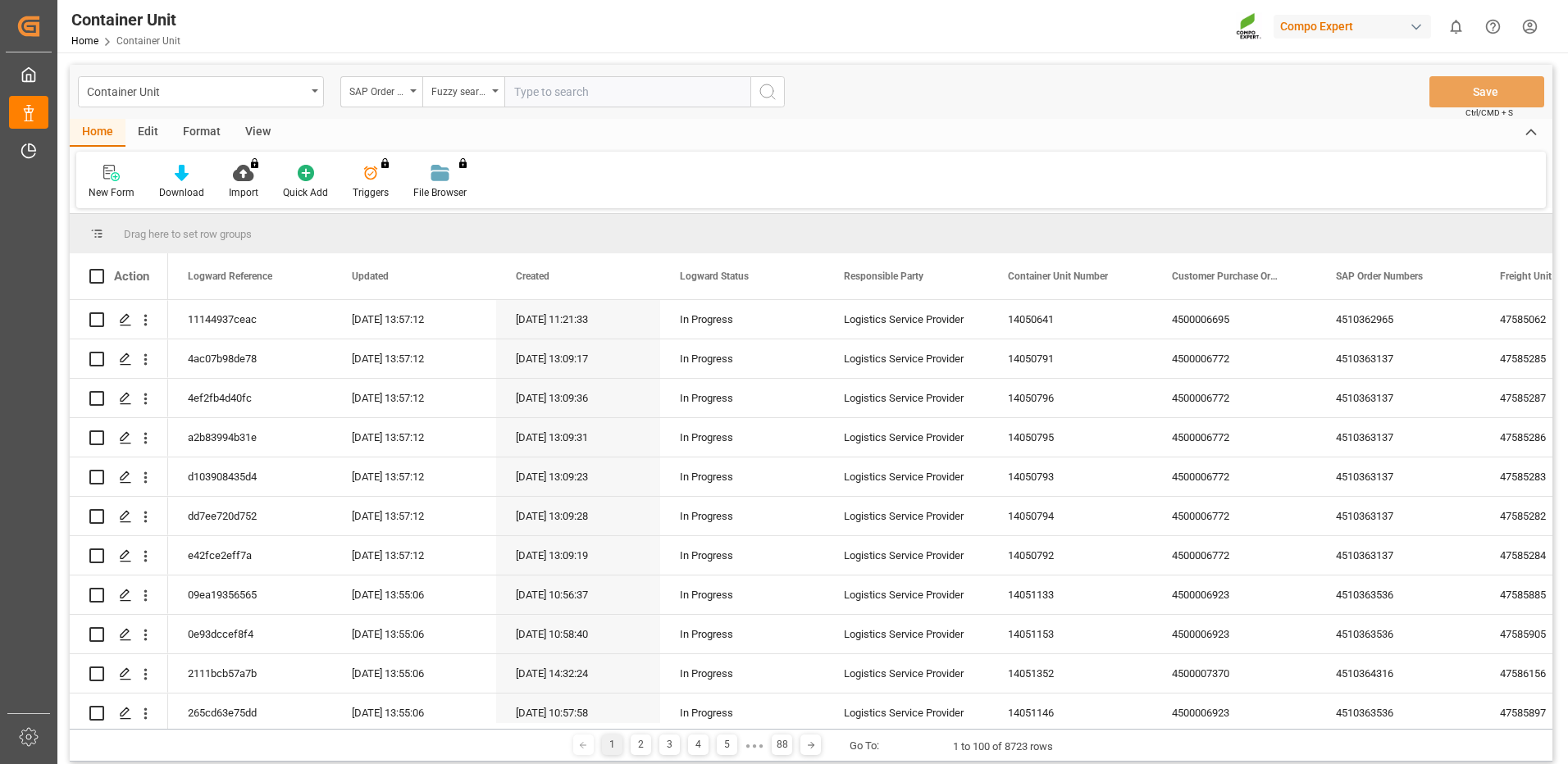
click at [605, 94] on input "text" at bounding box center [627, 91] width 246 height 31
paste input "4510365106"
type input "4510365106"
click at [765, 90] on icon "search button" at bounding box center [767, 91] width 20 height 20
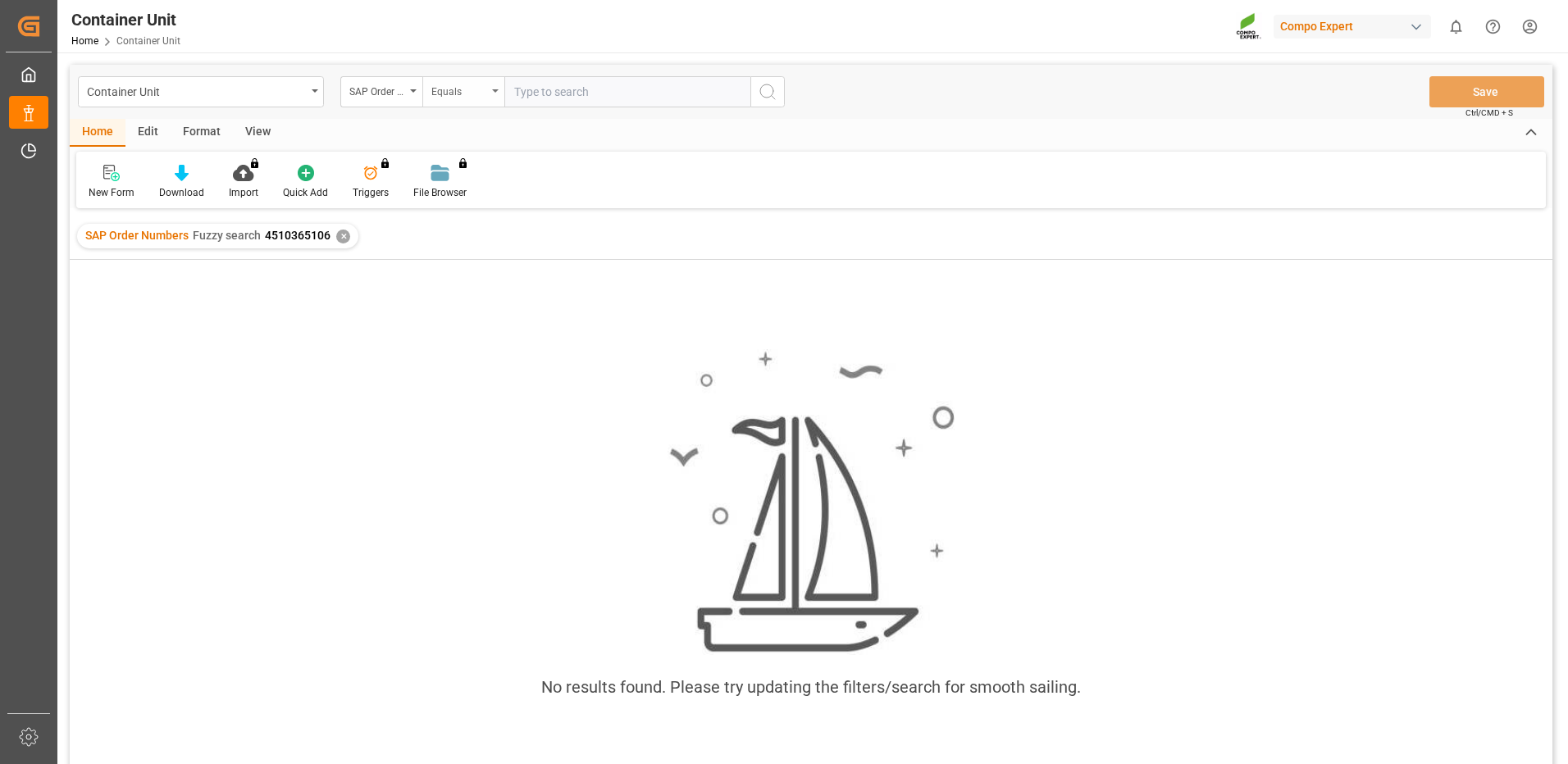
click at [473, 99] on div "Equals" at bounding box center [459, 90] width 56 height 19
click at [471, 94] on div "Equals" at bounding box center [459, 90] width 56 height 19
